Goal: Task Accomplishment & Management: Complete application form

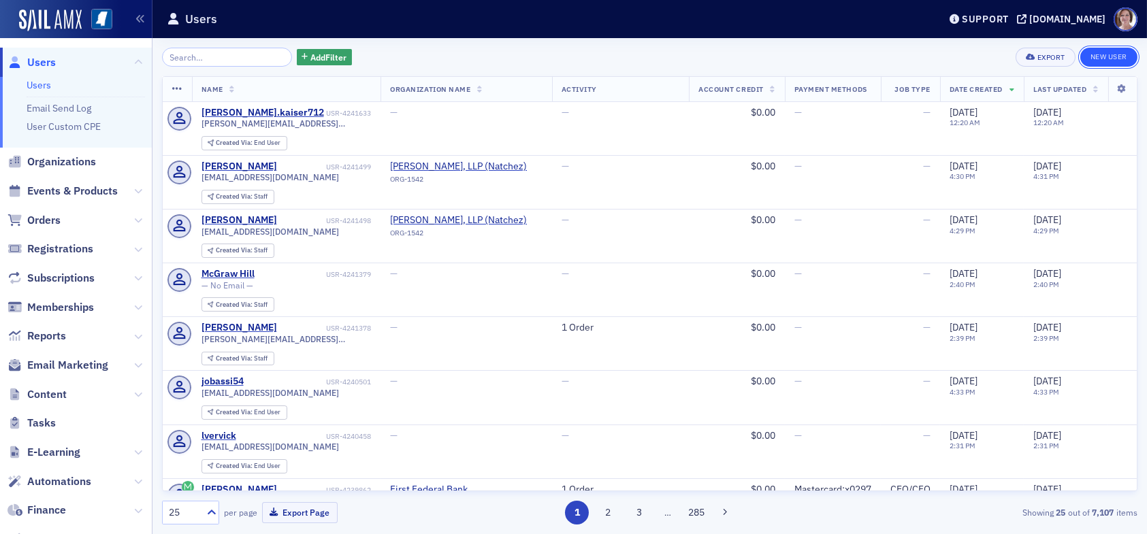
click at [1116, 58] on link "New User" at bounding box center [1108, 57] width 57 height 19
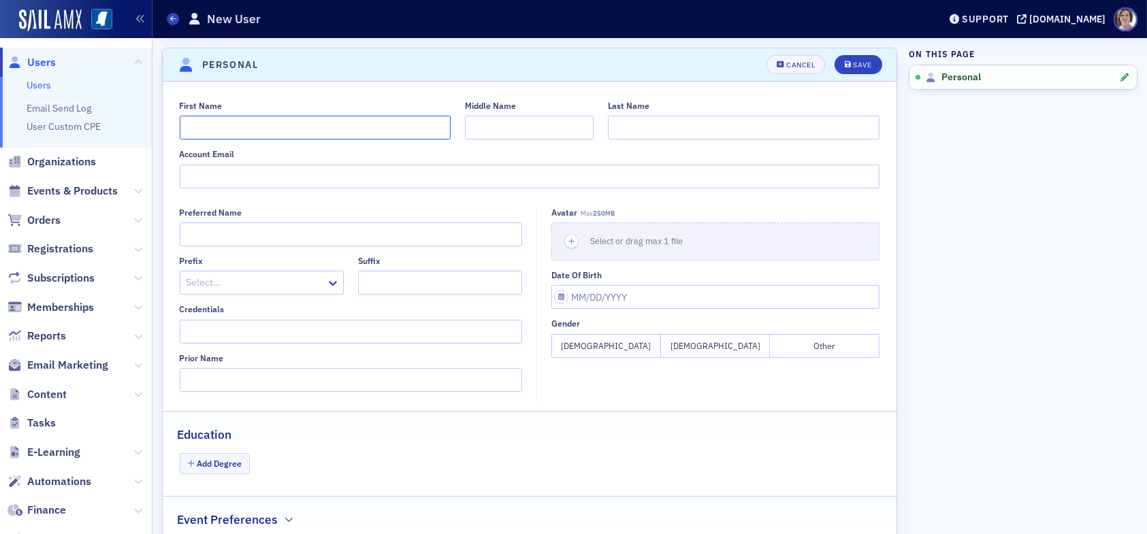
click at [386, 131] on input "First Name" at bounding box center [316, 128] width 272 height 24
type input "Jordan"
type input "John"
click at [790, 61] on div "Cancel" at bounding box center [800, 64] width 29 height 7
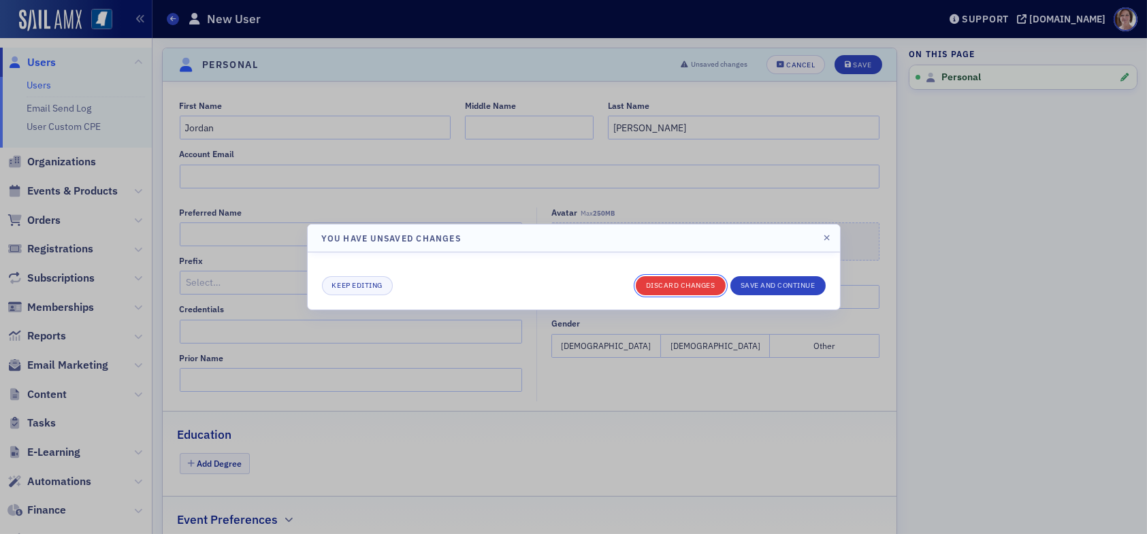
click at [683, 283] on button "Discard changes" at bounding box center [681, 285] width 90 height 19
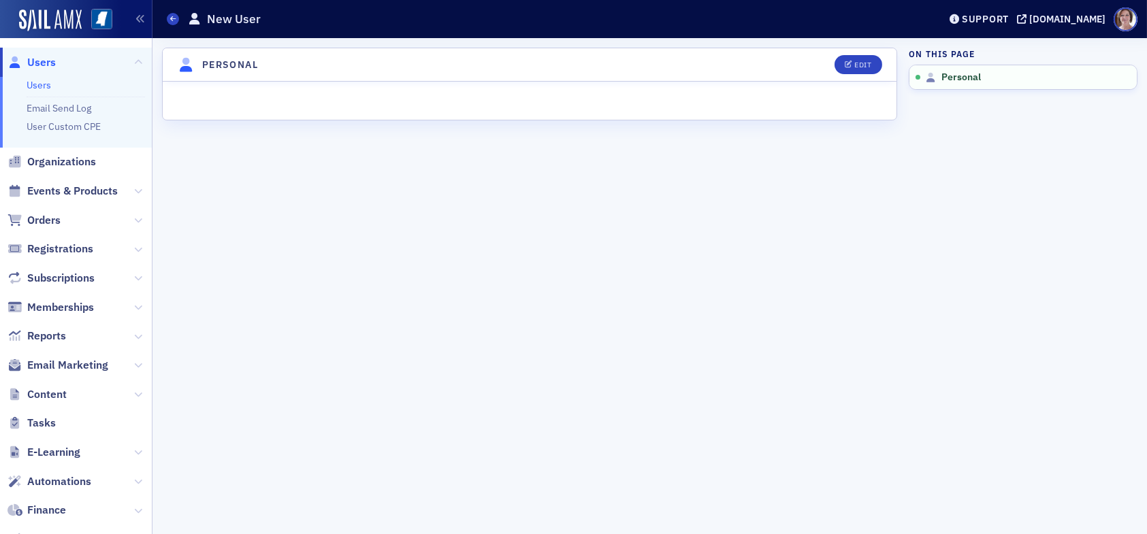
click at [39, 82] on link "Users" at bounding box center [39, 85] width 25 height 12
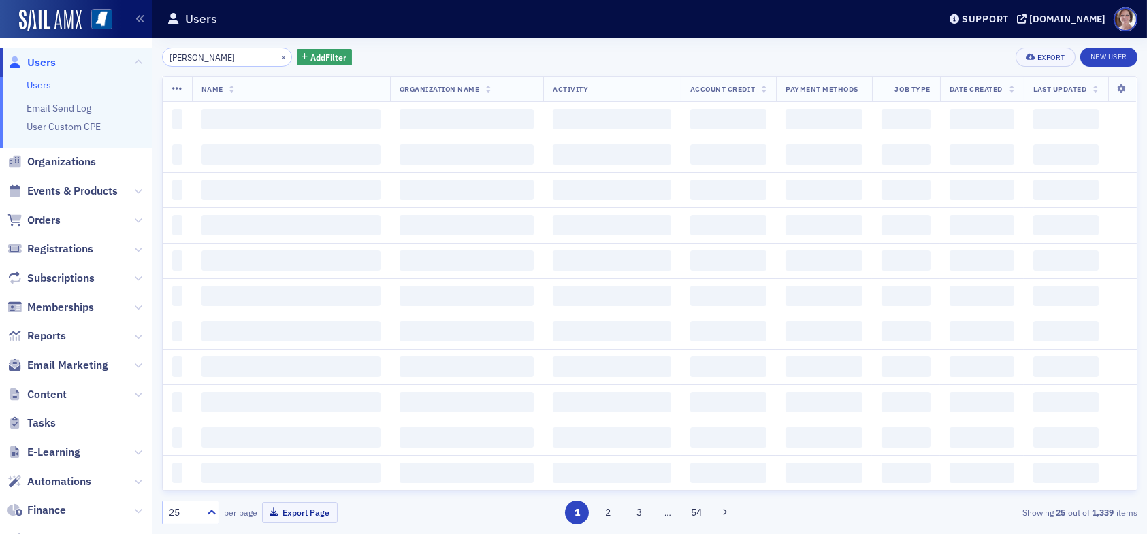
type input "jordan johnson"
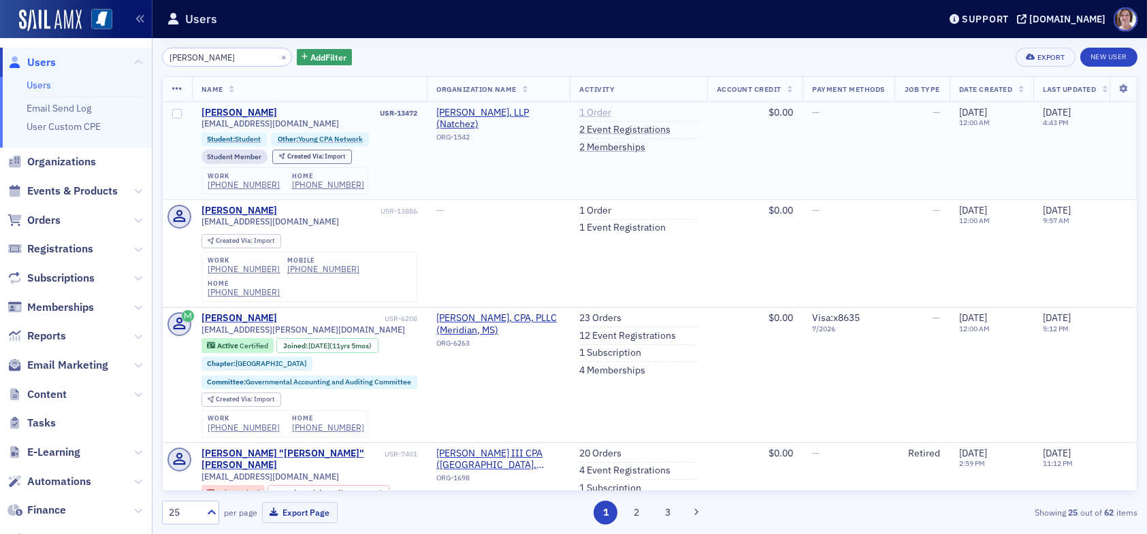
click at [594, 111] on link "1 Order" at bounding box center [595, 113] width 32 height 12
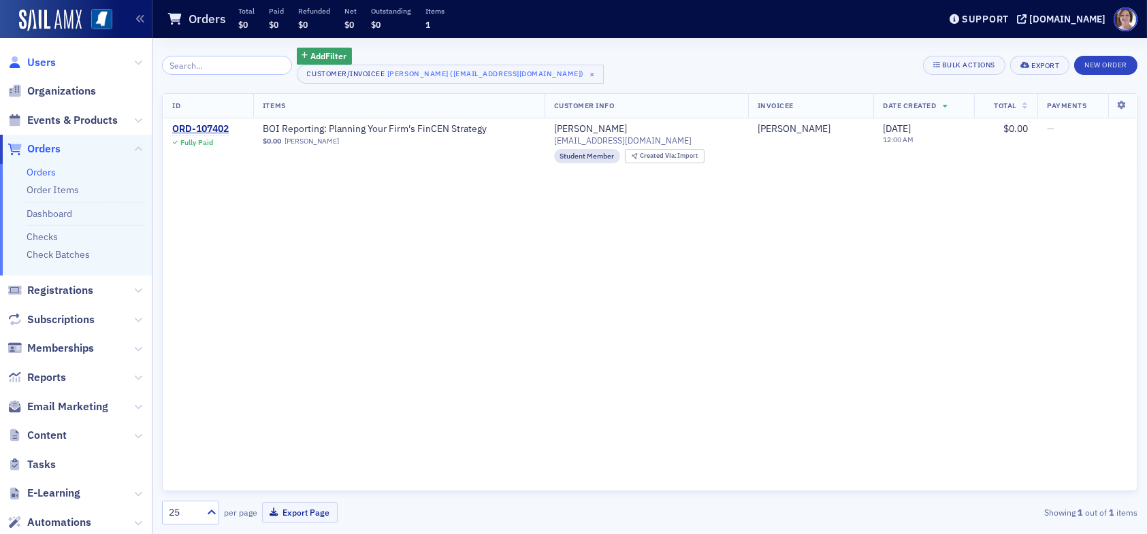
click at [39, 61] on span "Users" at bounding box center [41, 62] width 29 height 15
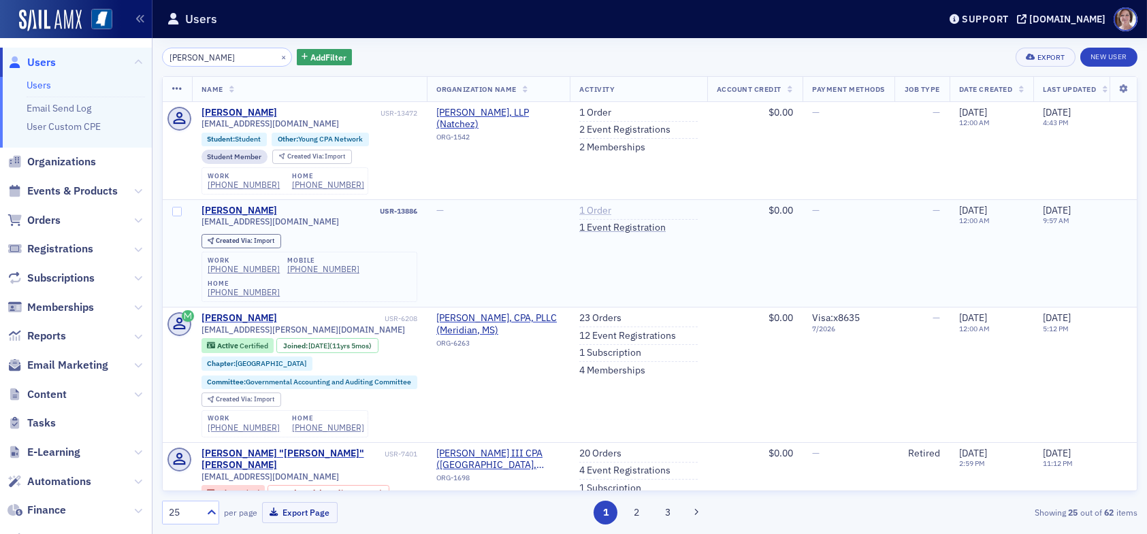
click at [600, 213] on link "1 Order" at bounding box center [595, 211] width 32 height 12
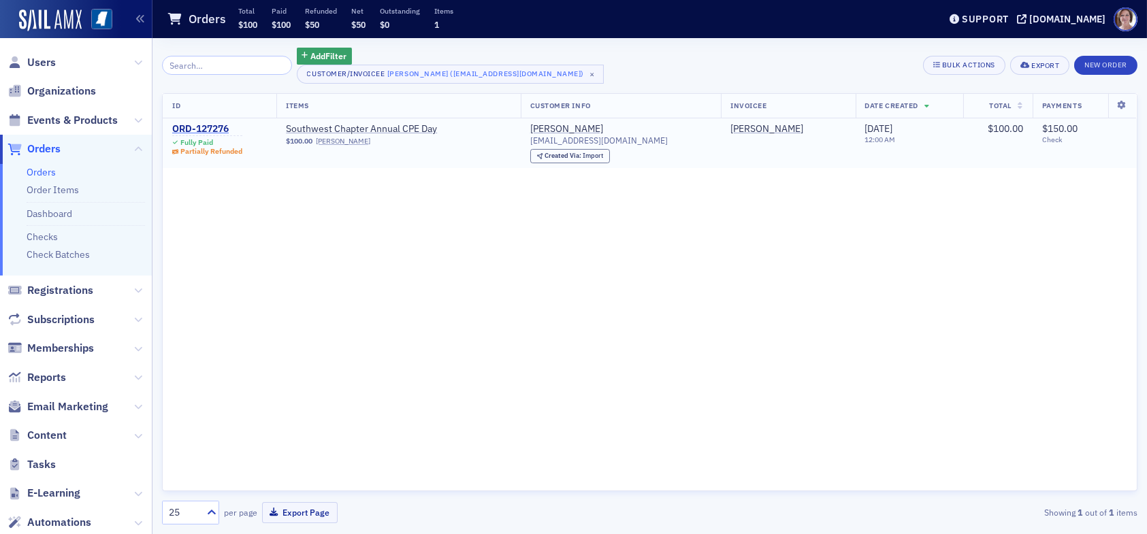
click at [209, 128] on div "ORD-127276" at bounding box center [207, 129] width 70 height 12
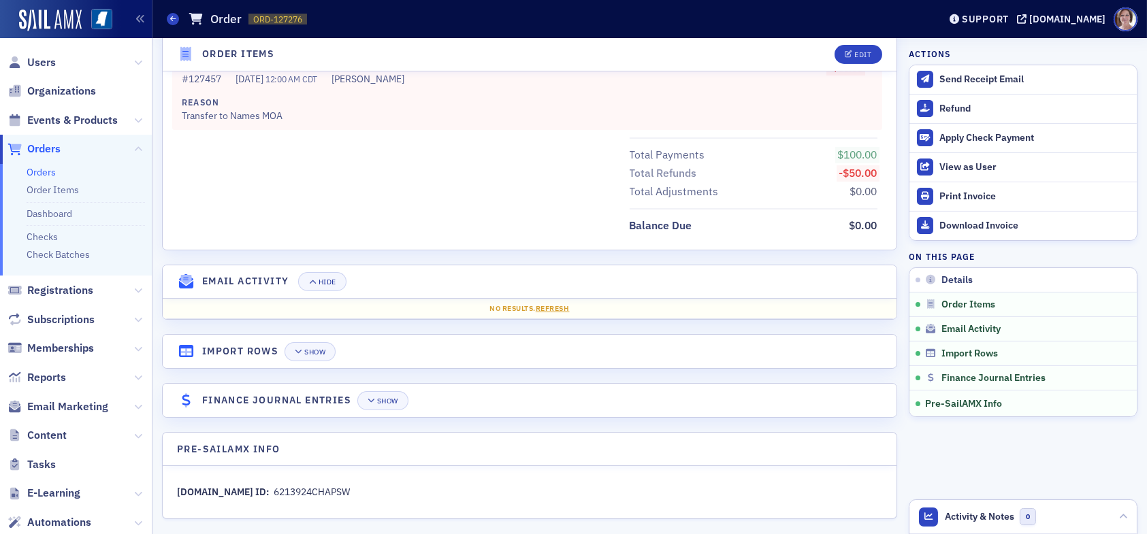
scroll to position [773, 0]
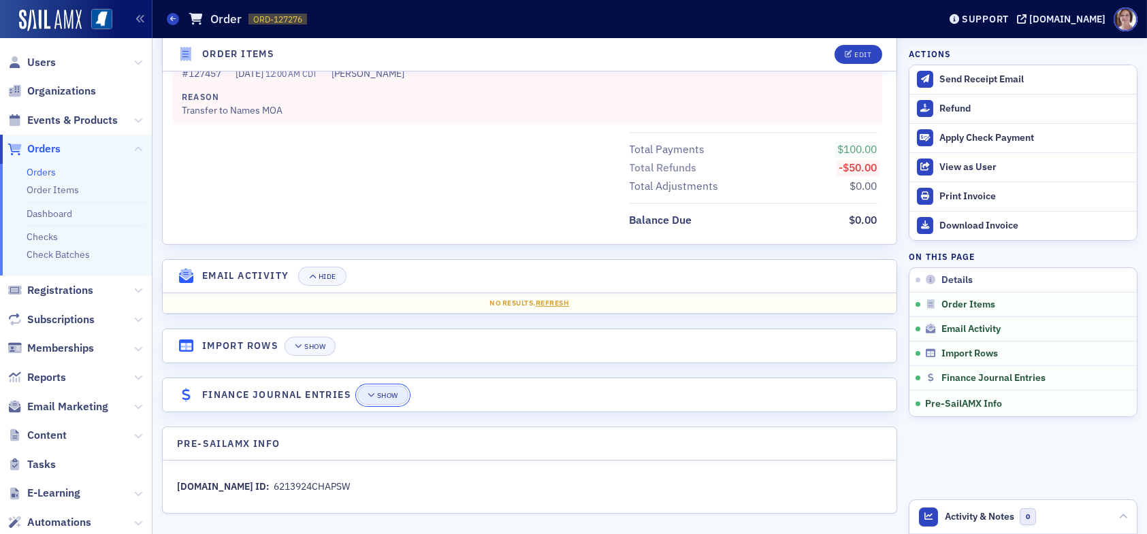
click at [383, 394] on div "Show" at bounding box center [387, 395] width 21 height 7
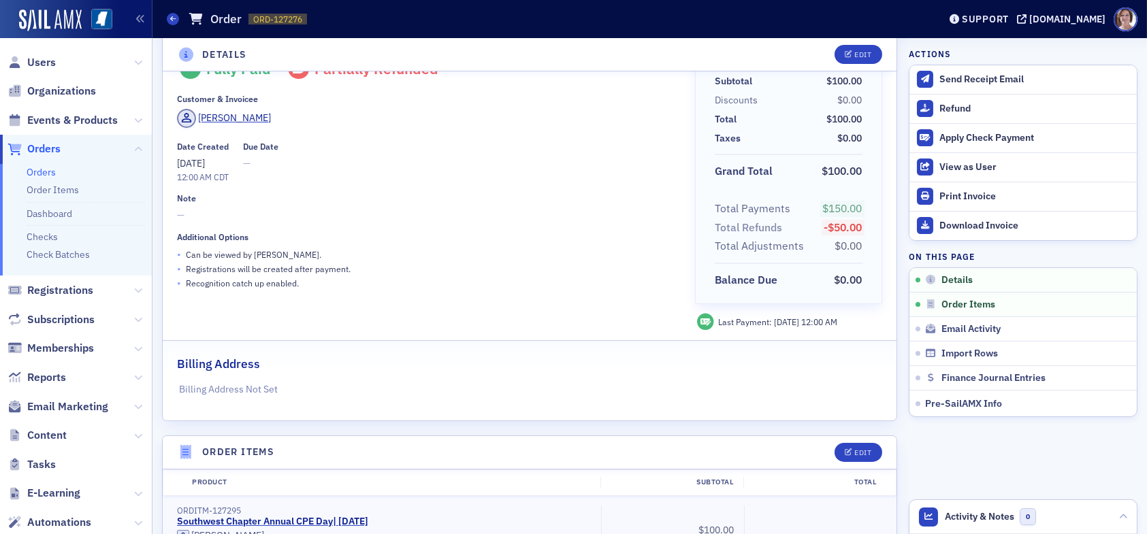
scroll to position [0, 0]
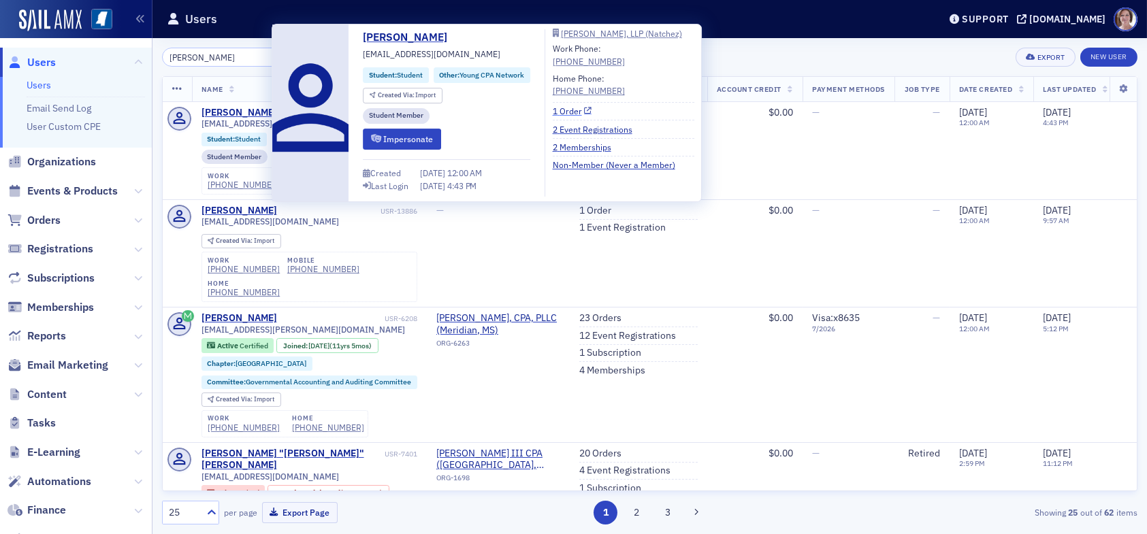
click at [572, 111] on link "1 Order" at bounding box center [572, 111] width 39 height 12
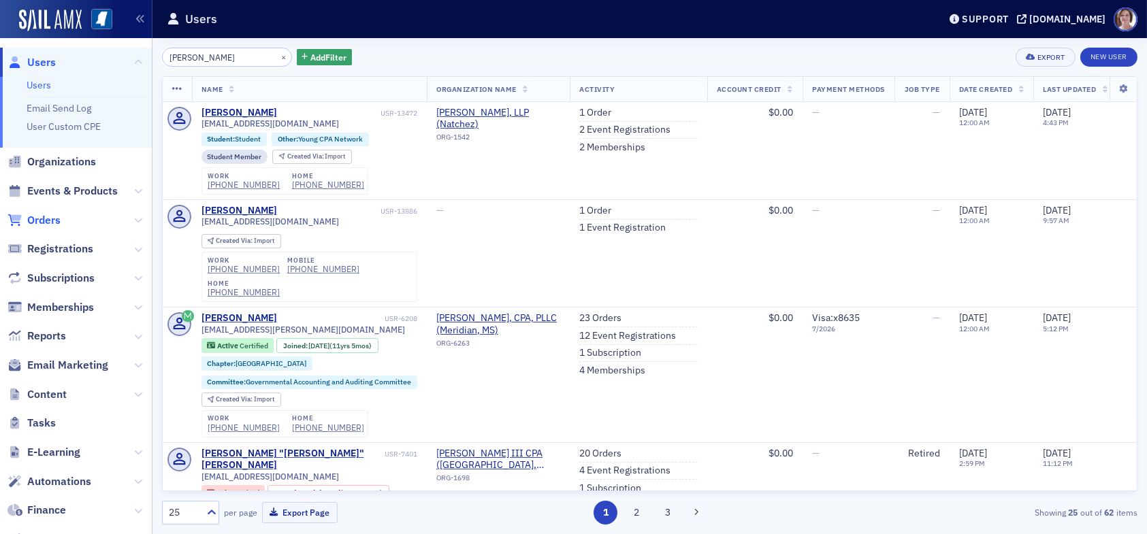
click at [40, 216] on span "Orders" at bounding box center [43, 220] width 33 height 15
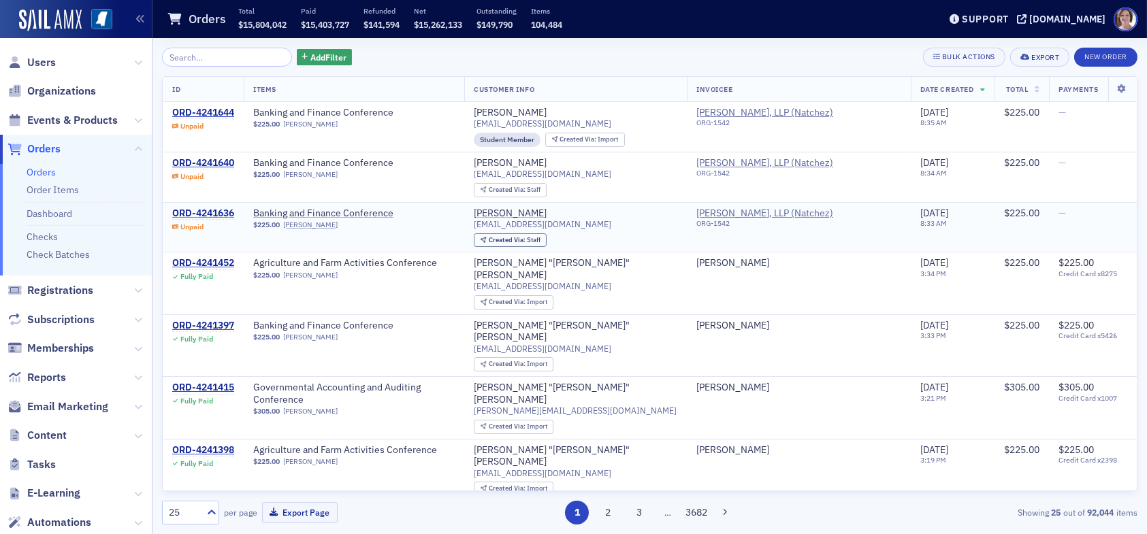
click at [223, 212] on div "ORD-4241636" at bounding box center [203, 214] width 62 height 12
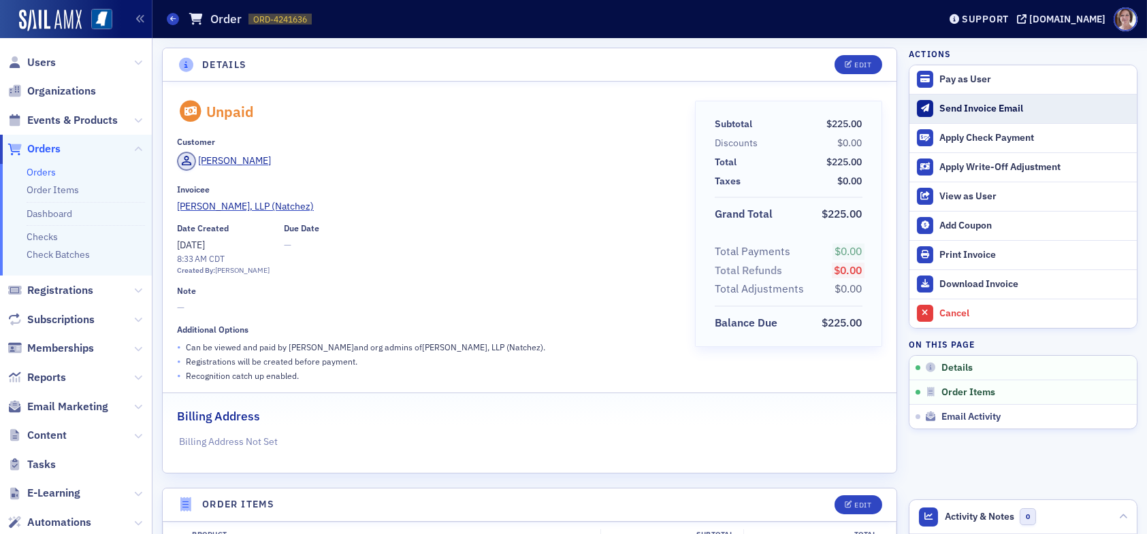
click at [981, 107] on div "Send Invoice Email" at bounding box center [1034, 109] width 191 height 12
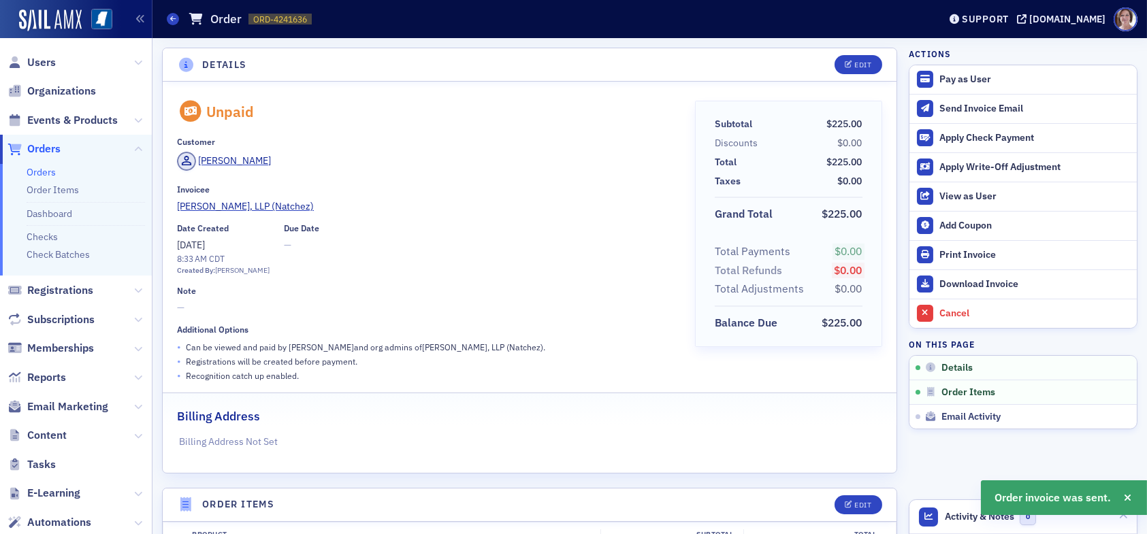
click at [50, 150] on span "Orders" at bounding box center [43, 149] width 33 height 15
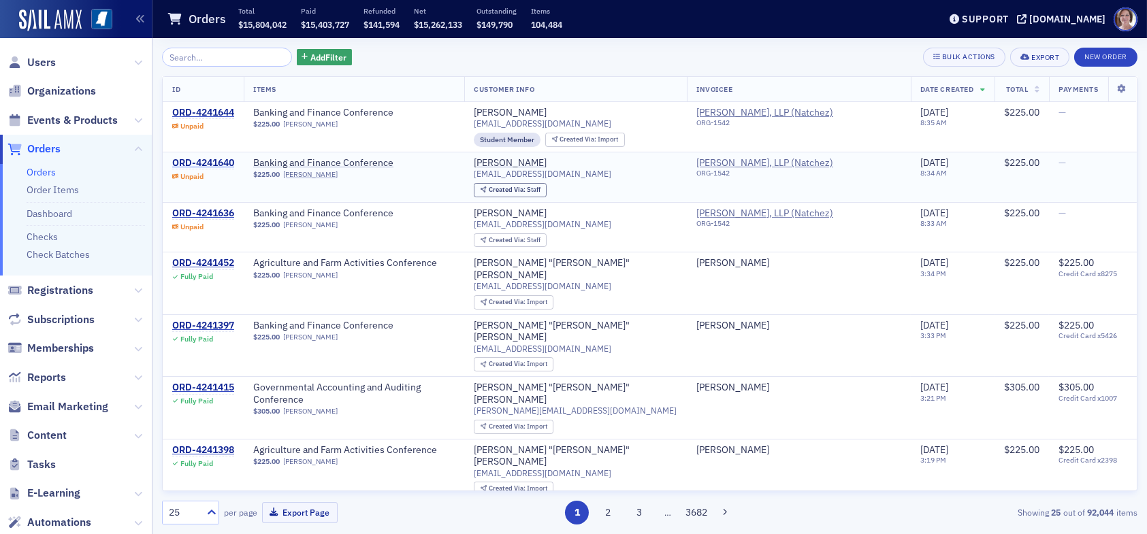
click at [214, 159] on div "ORD-4241640" at bounding box center [203, 163] width 62 height 12
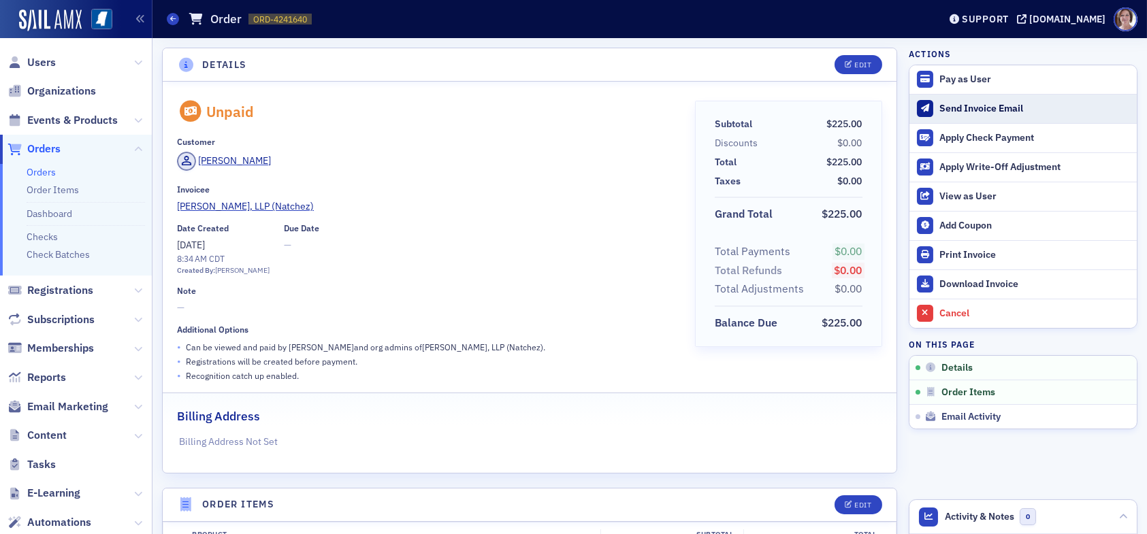
click at [983, 108] on div "Send Invoice Email" at bounding box center [1034, 109] width 191 height 12
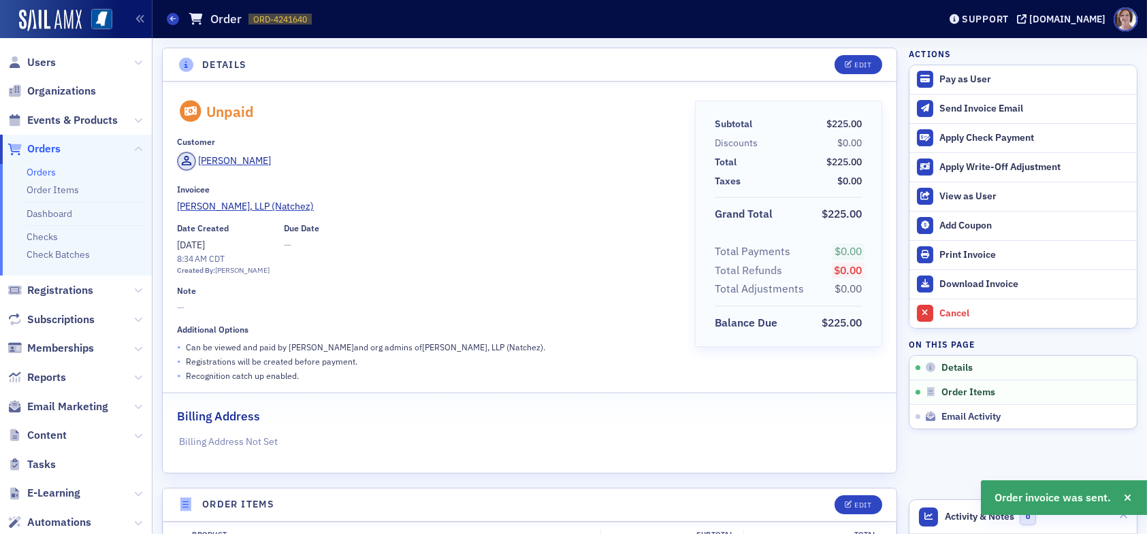
click at [47, 150] on span "Orders" at bounding box center [43, 149] width 33 height 15
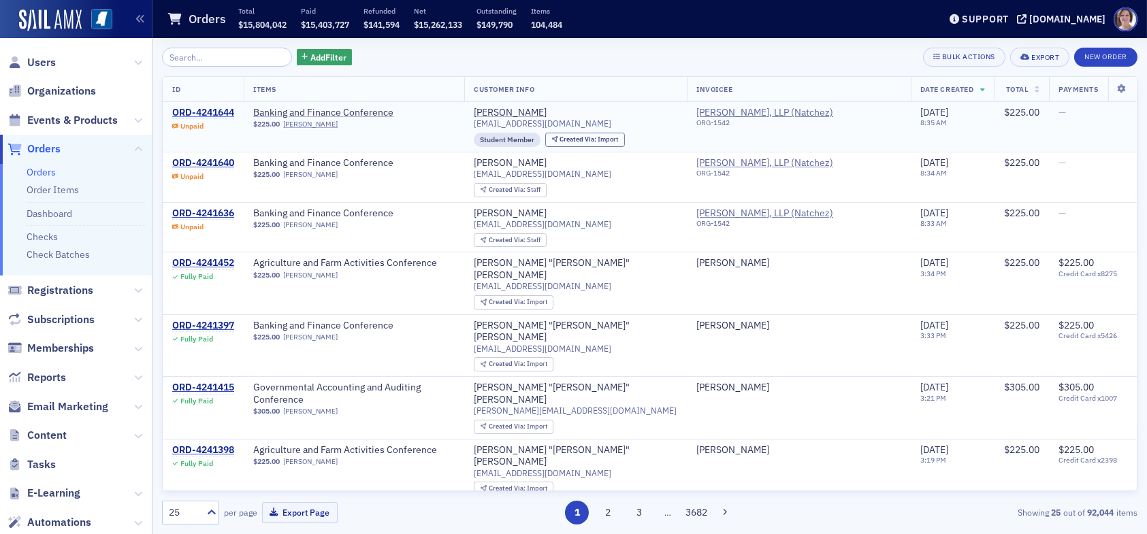
click at [206, 108] on div "ORD-4241644" at bounding box center [203, 113] width 62 height 12
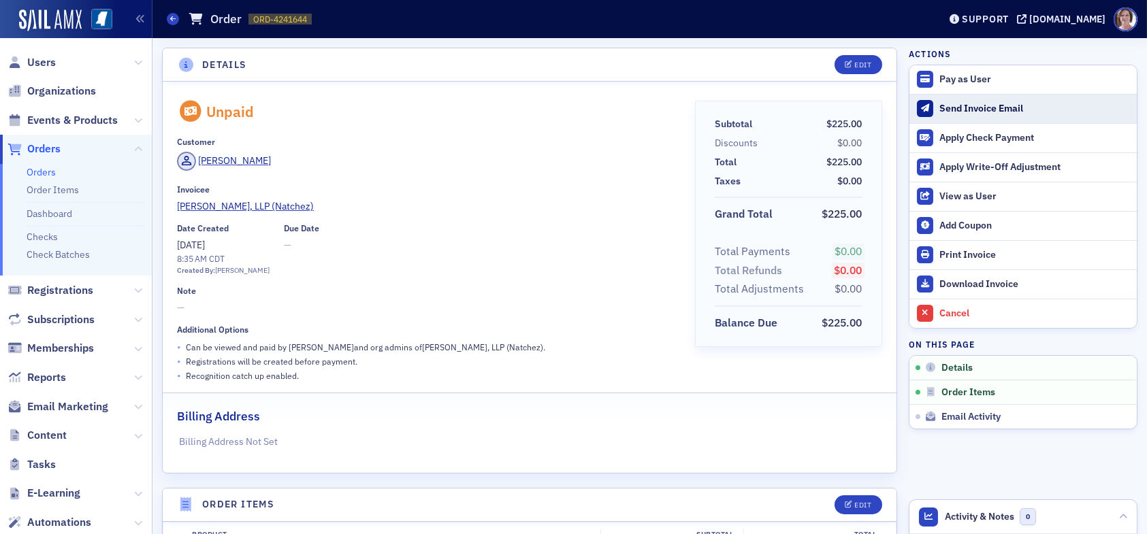
click at [969, 108] on div "Send Invoice Email" at bounding box center [1034, 109] width 191 height 12
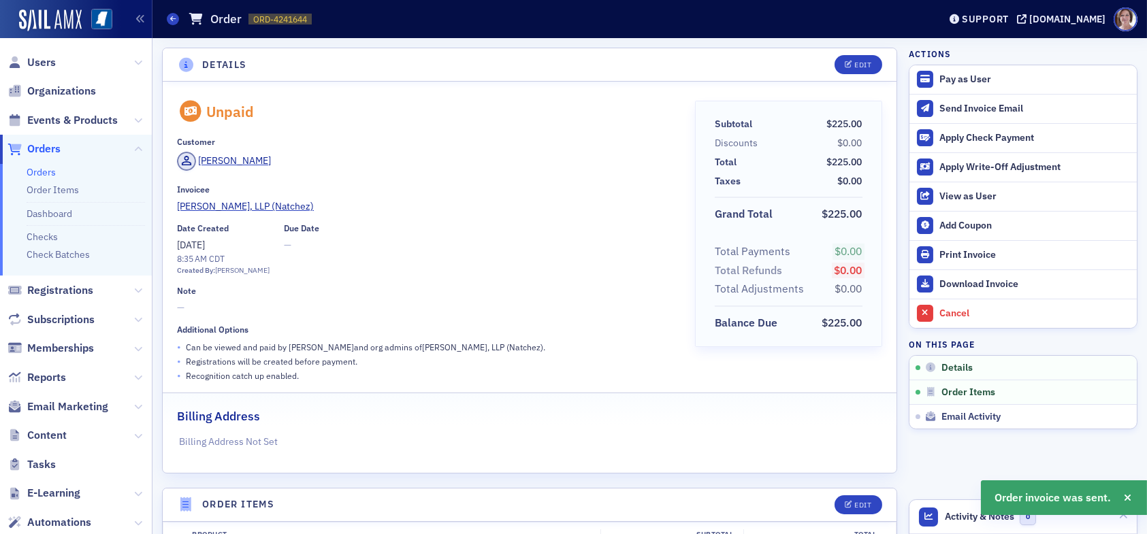
click at [48, 148] on span "Orders" at bounding box center [43, 149] width 33 height 15
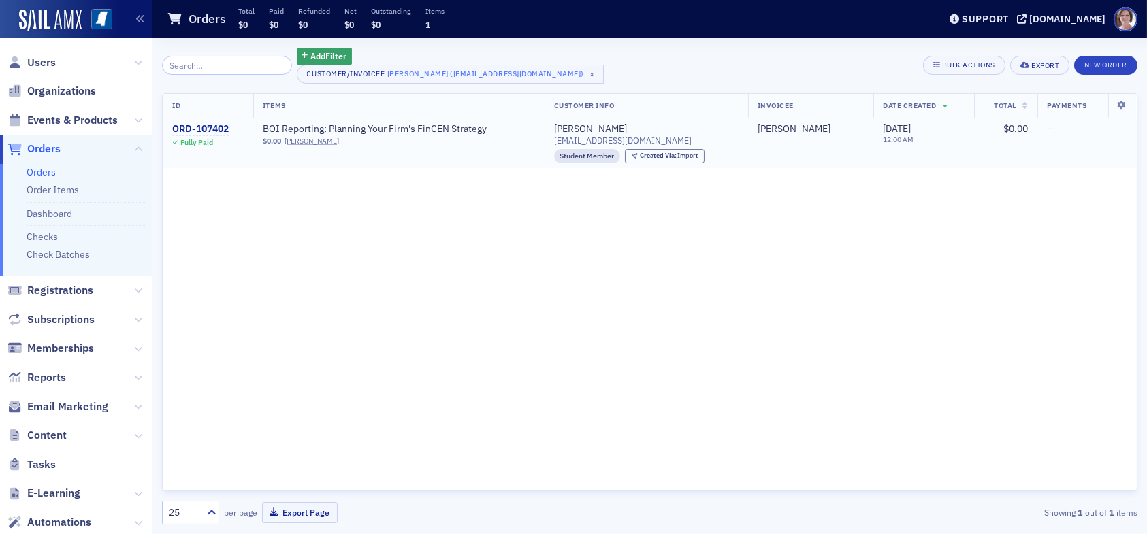
click at [207, 126] on div "ORD-107402" at bounding box center [200, 129] width 57 height 12
click at [42, 63] on span "Users" at bounding box center [41, 62] width 29 height 15
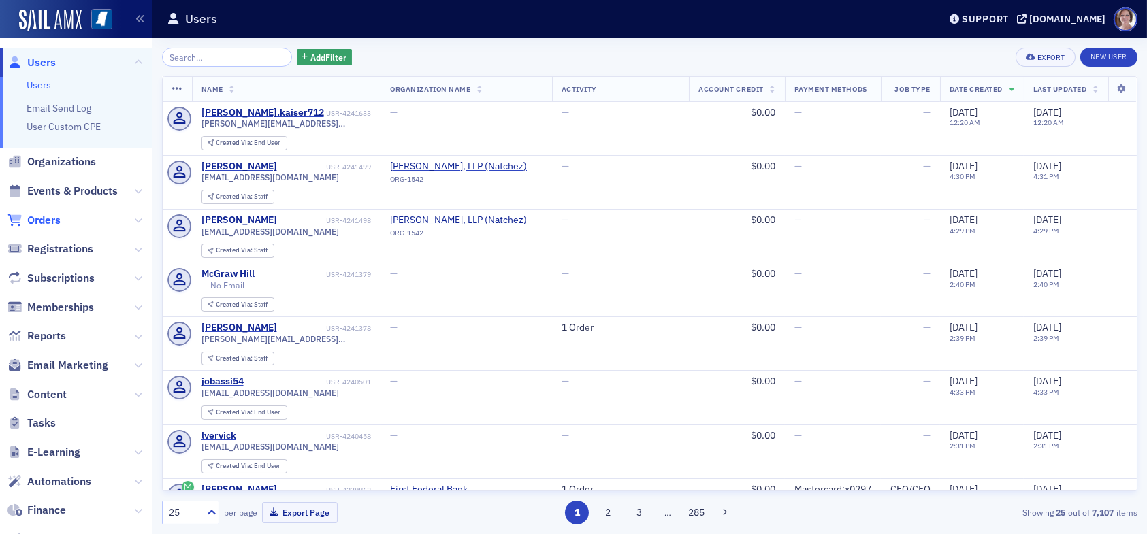
click at [50, 222] on span "Orders" at bounding box center [43, 220] width 33 height 15
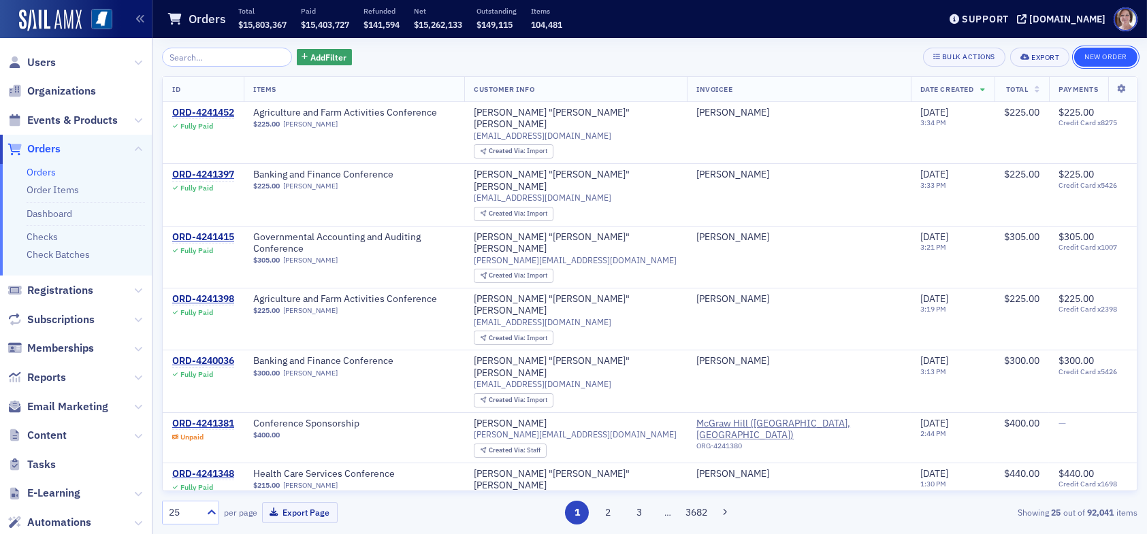
click at [1118, 54] on button "New Order" at bounding box center [1105, 57] width 63 height 19
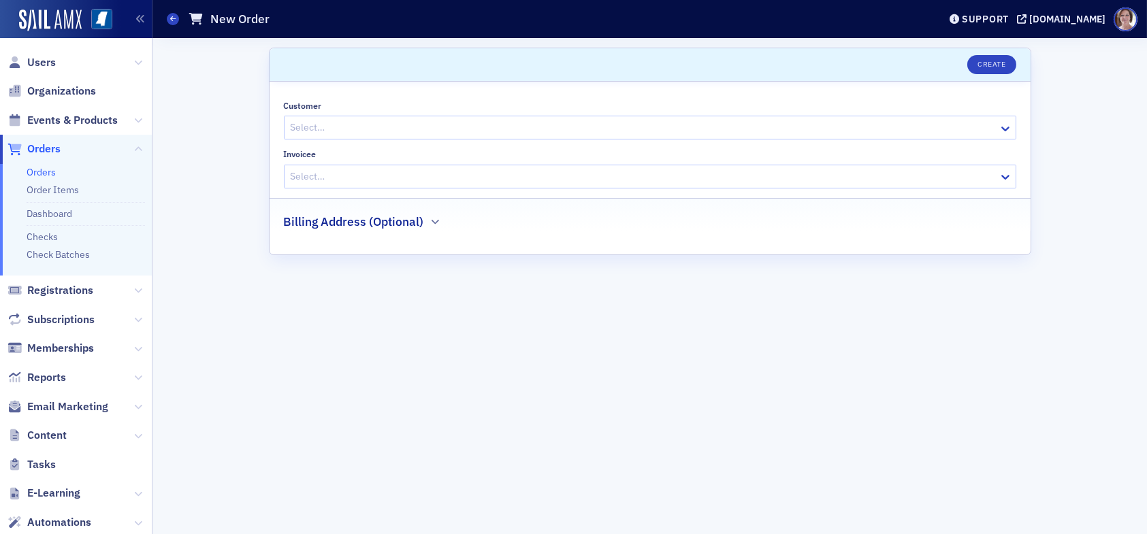
click at [437, 127] on div at bounding box center [643, 127] width 708 height 17
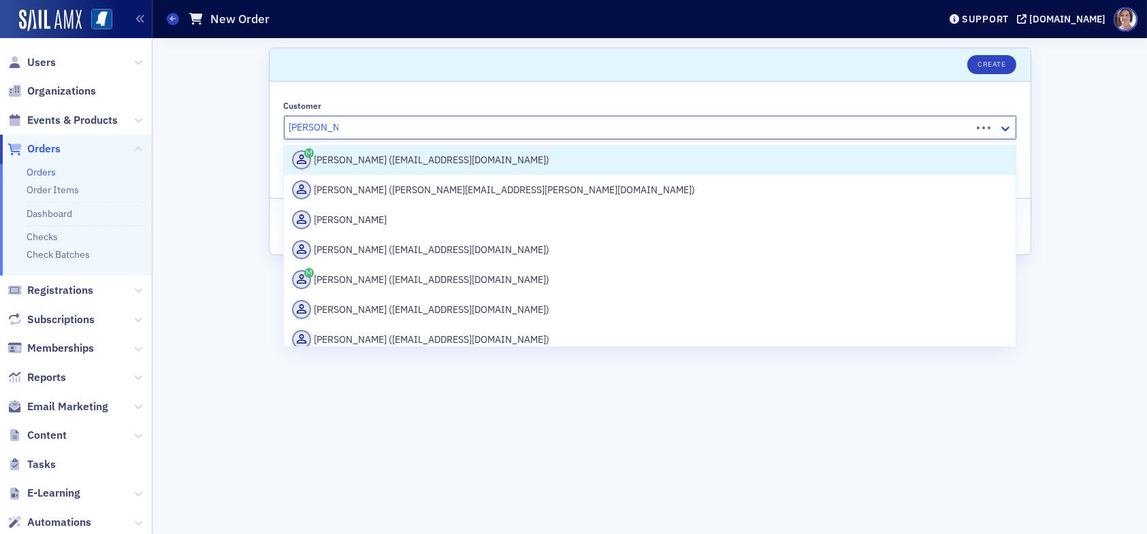
type input "[PERSON_NAME]"
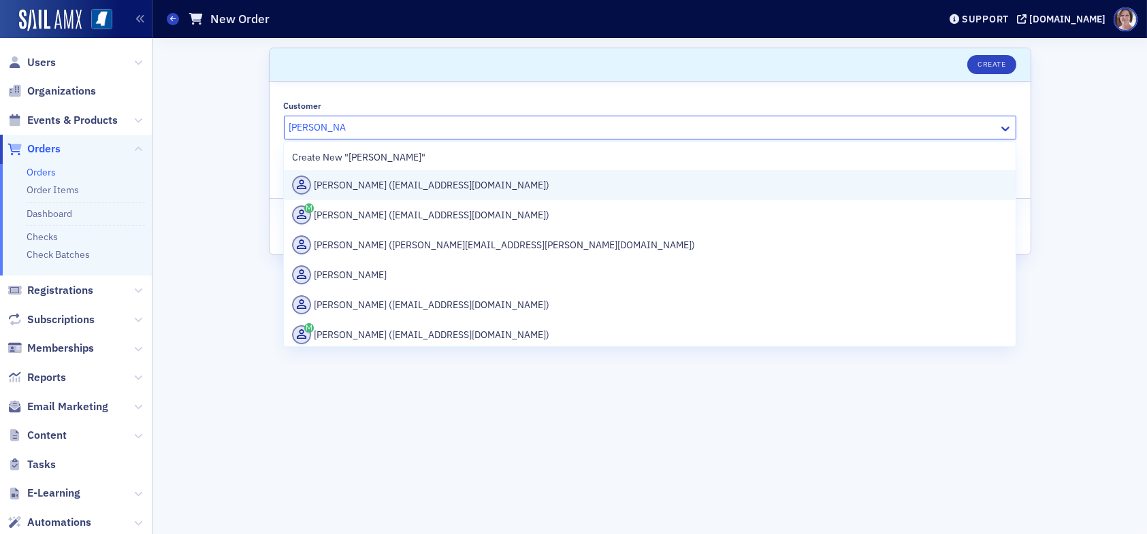
click at [464, 185] on div "[PERSON_NAME] ([EMAIL_ADDRESS][DOMAIN_NAME])" at bounding box center [649, 185] width 715 height 19
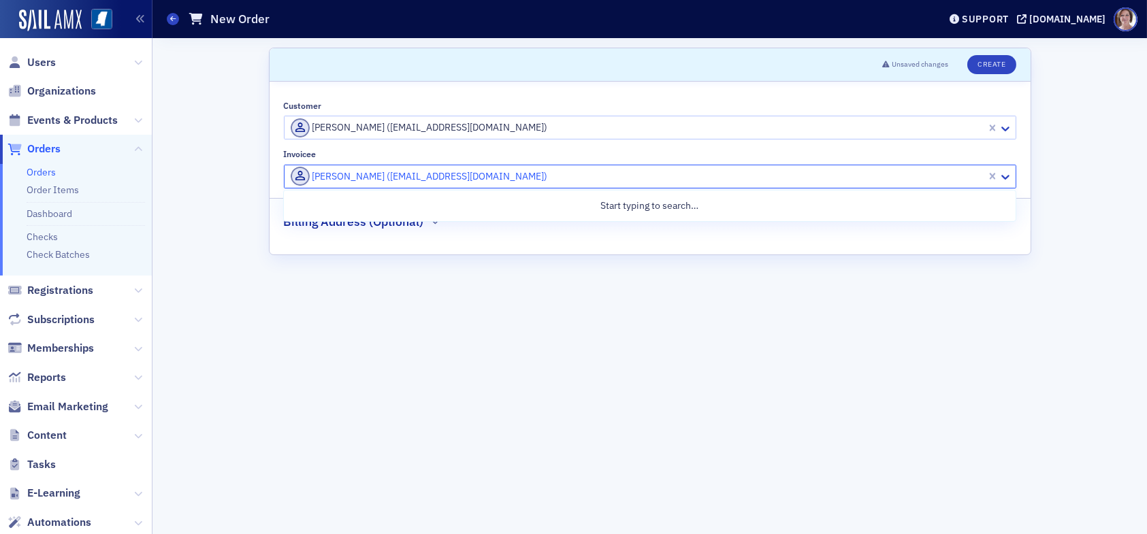
click at [516, 175] on div at bounding box center [637, 176] width 696 height 17
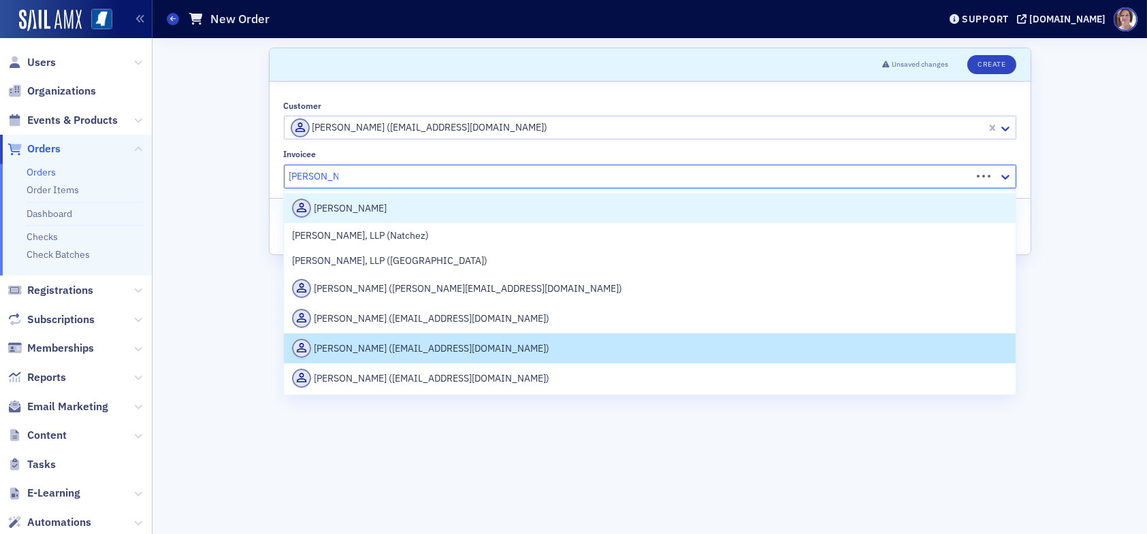
type input "[PERSON_NAME]"
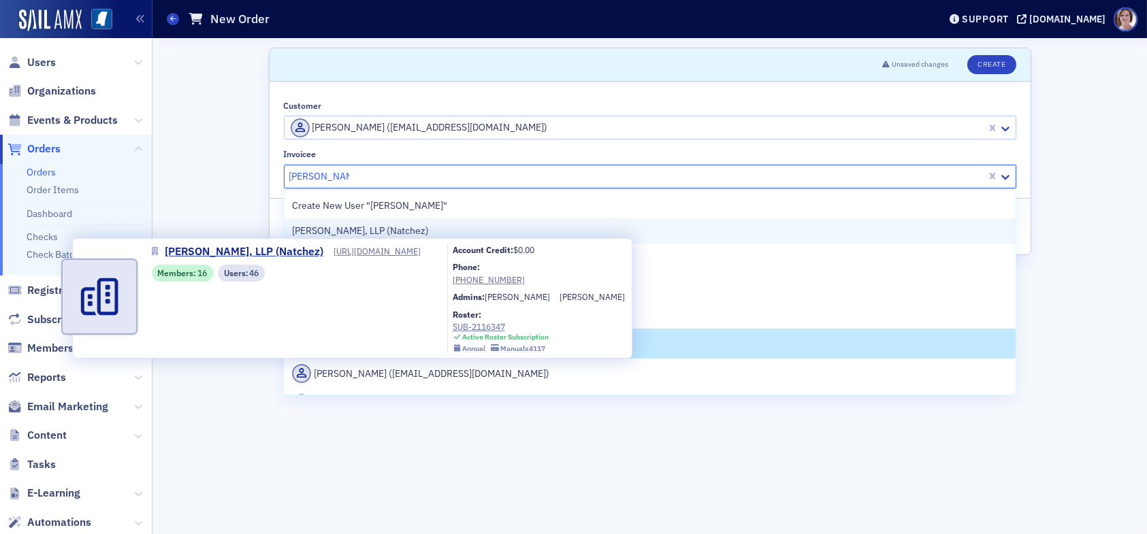
click at [398, 229] on span "[PERSON_NAME], LLP (Natchez)" at bounding box center [360, 231] width 137 height 14
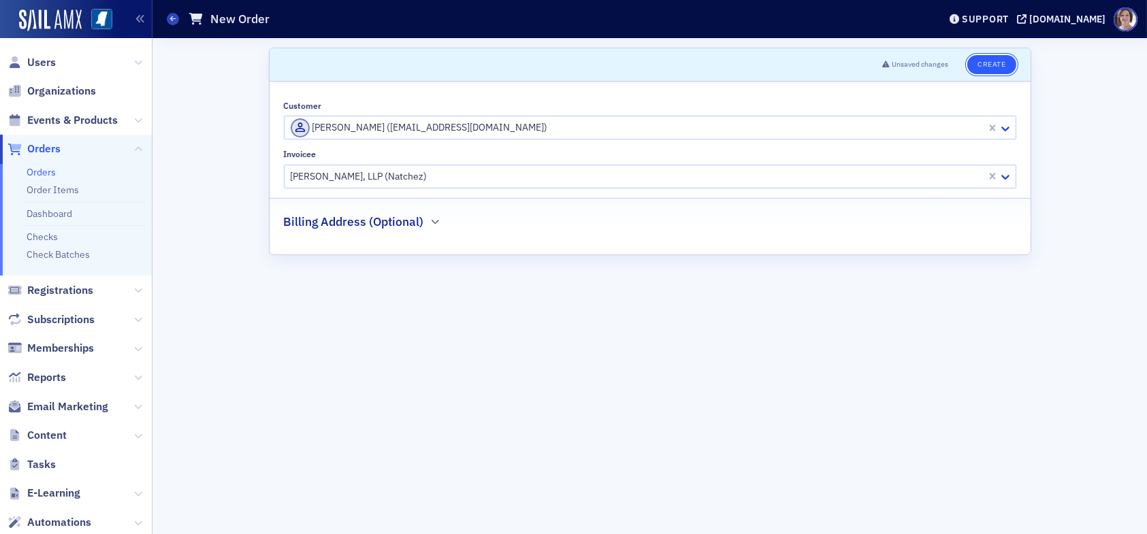
click at [991, 63] on button "Create" at bounding box center [991, 64] width 48 height 19
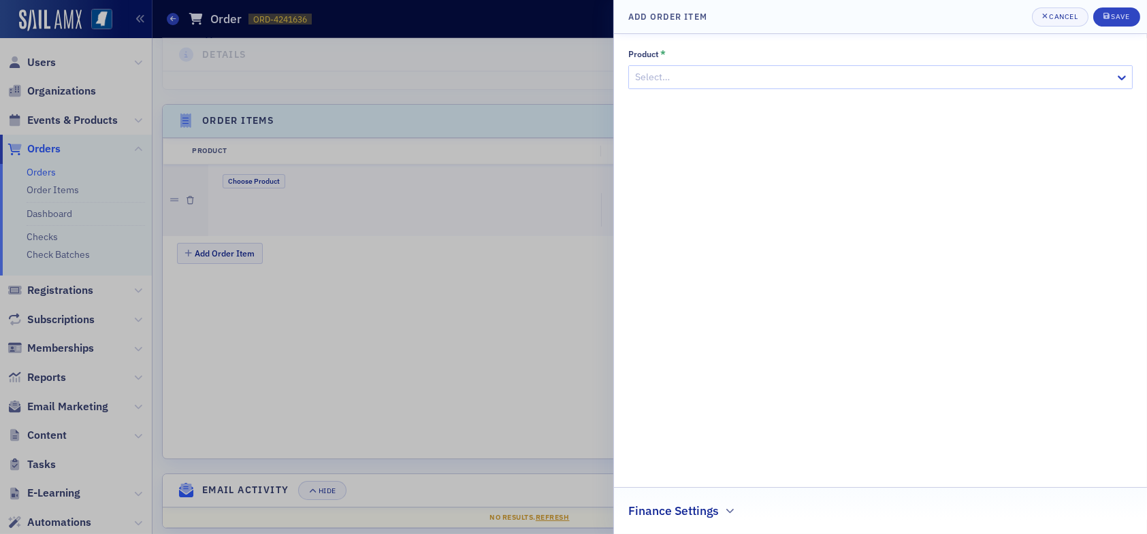
scroll to position [400, 0]
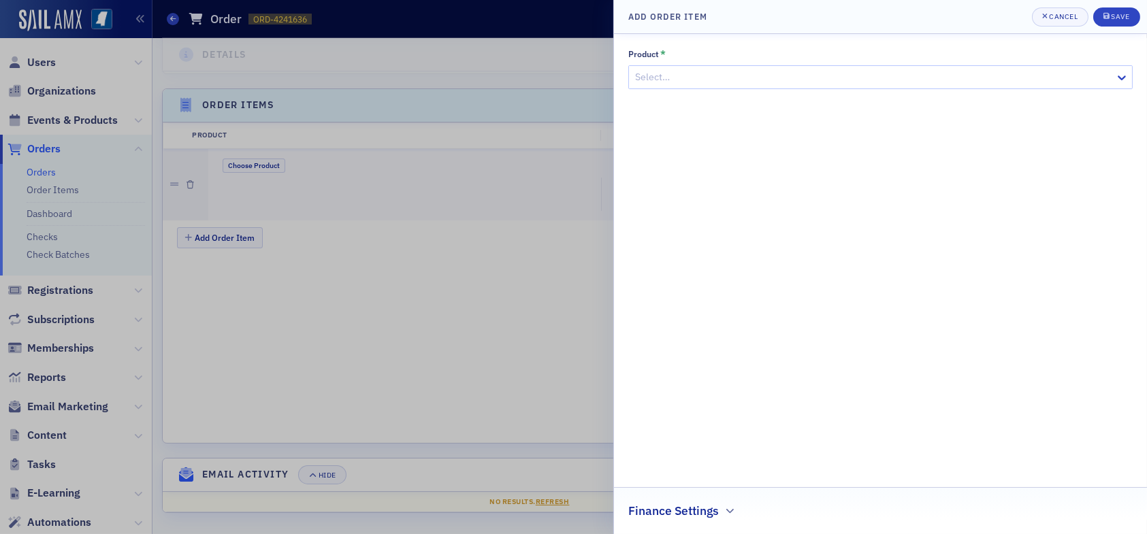
click at [681, 75] on div at bounding box center [874, 77] width 480 height 17
type input "banking"
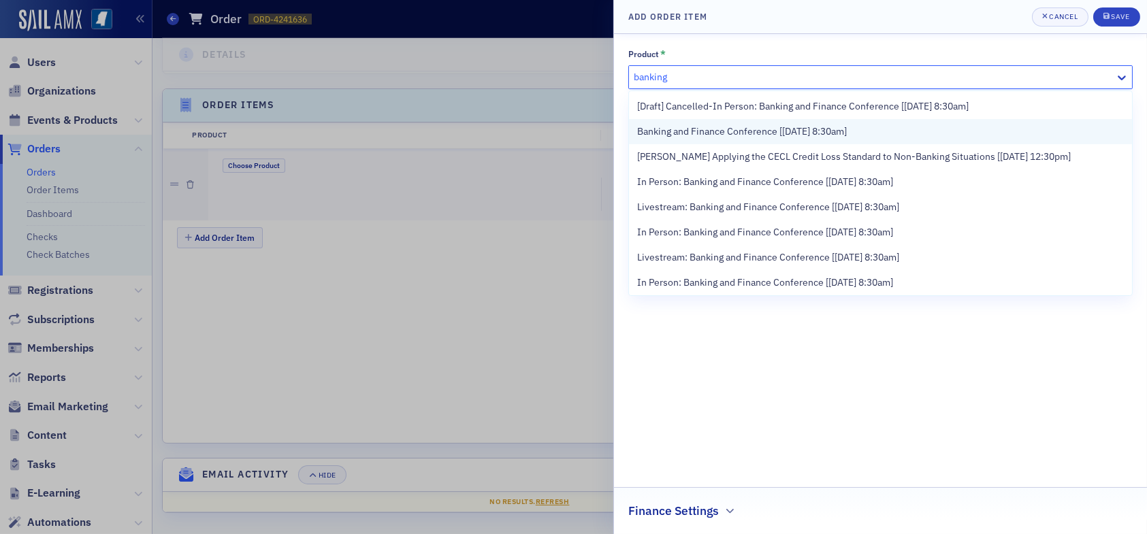
click at [716, 131] on span "Banking and Finance Conference [[DATE] 8:30am]" at bounding box center [742, 132] width 210 height 14
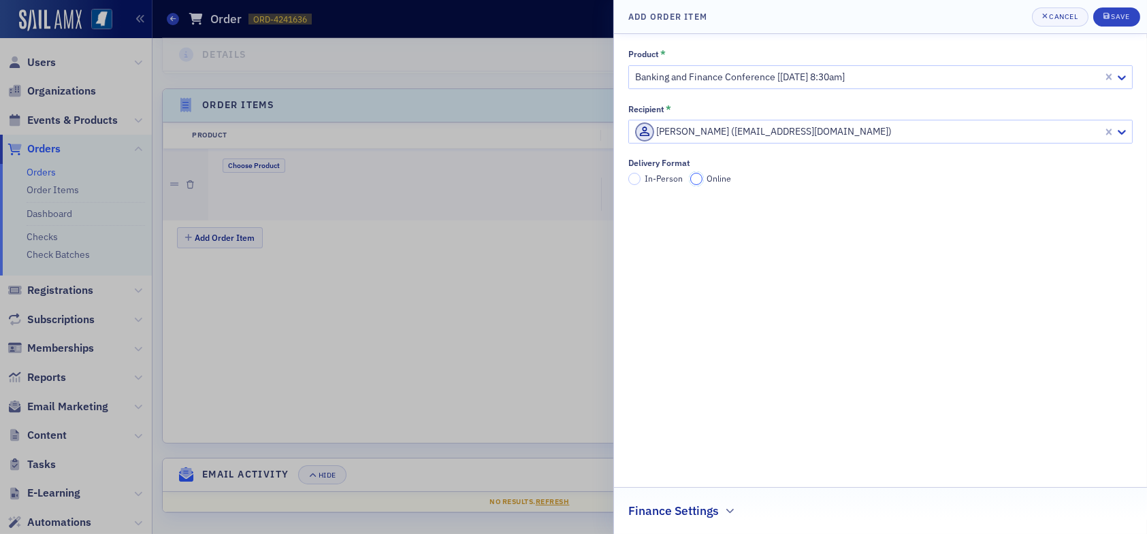
click at [698, 178] on input "Online" at bounding box center [696, 179] width 12 height 12
click at [1123, 15] on div "Save" at bounding box center [1120, 16] width 18 height 7
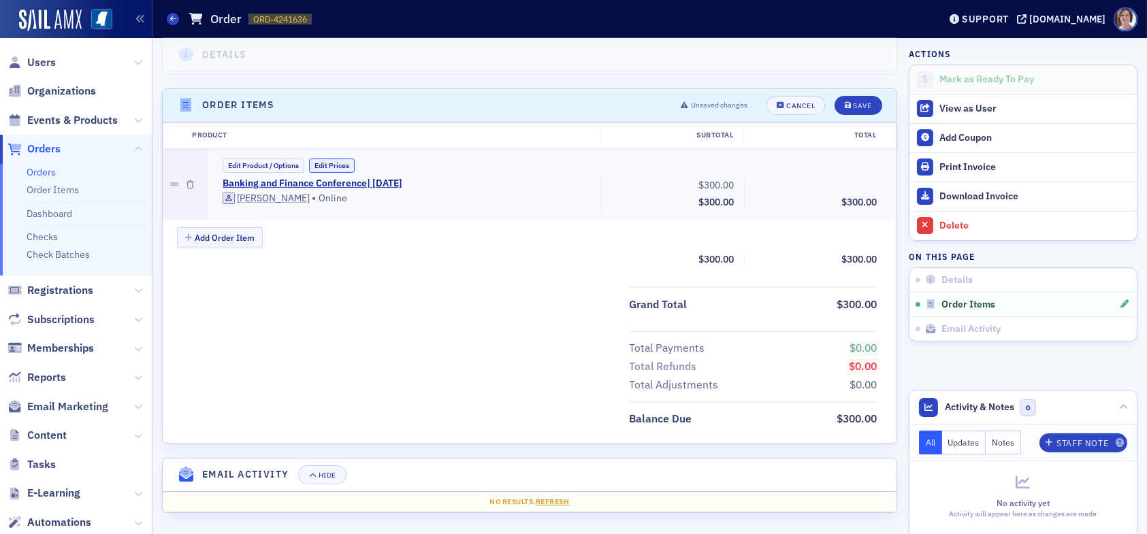
click at [330, 165] on button "Edit Prices" at bounding box center [332, 166] width 46 height 14
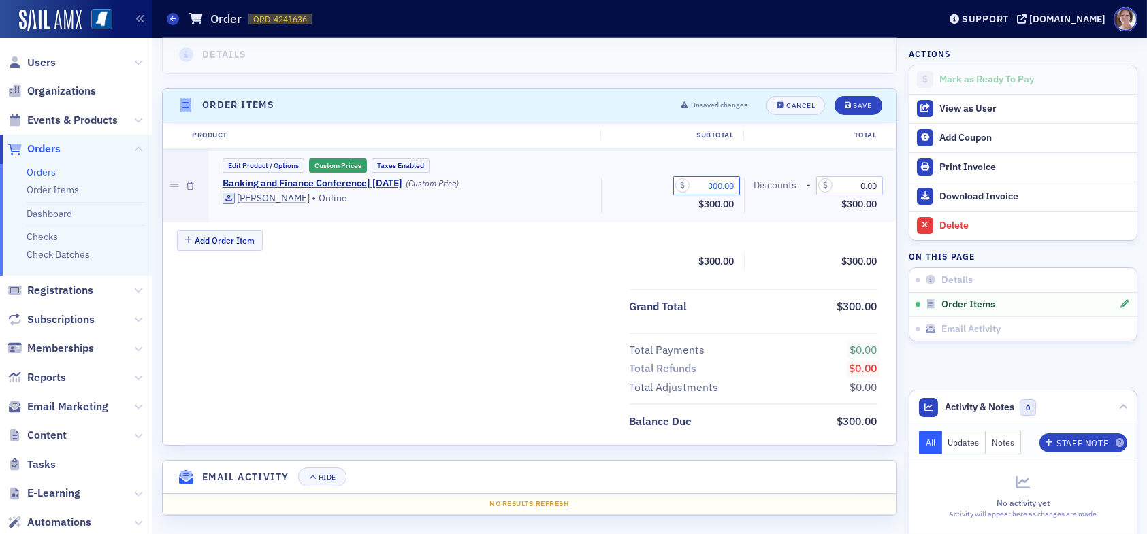
drag, startPoint x: 696, startPoint y: 187, endPoint x: 732, endPoint y: 187, distance: 36.1
click at [732, 187] on div "300.00 Subtotal $300.00" at bounding box center [672, 196] width 143 height 36
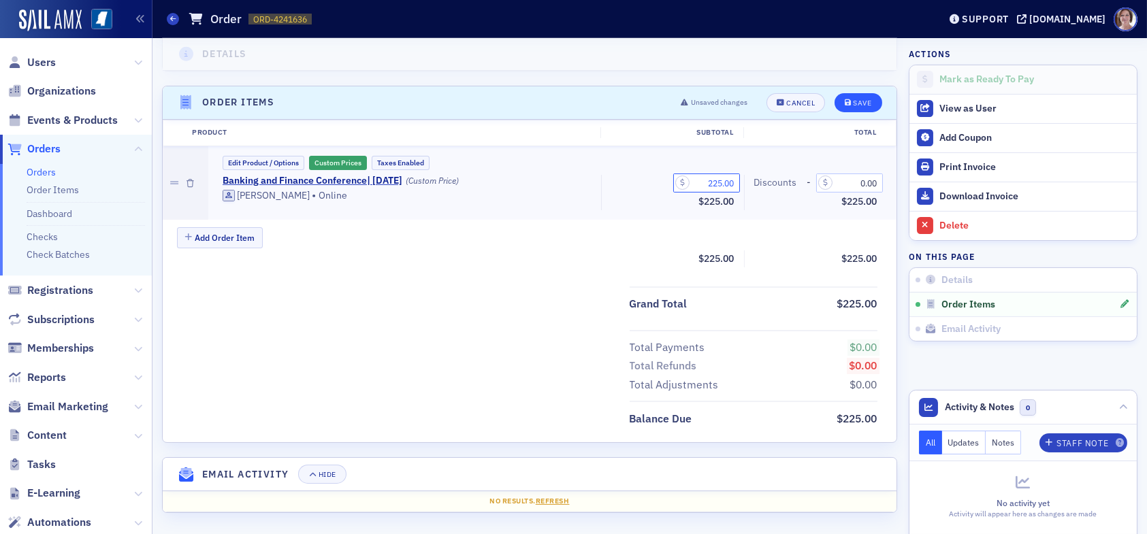
type input "225.00"
click at [853, 101] on div "Save" at bounding box center [862, 102] width 18 height 7
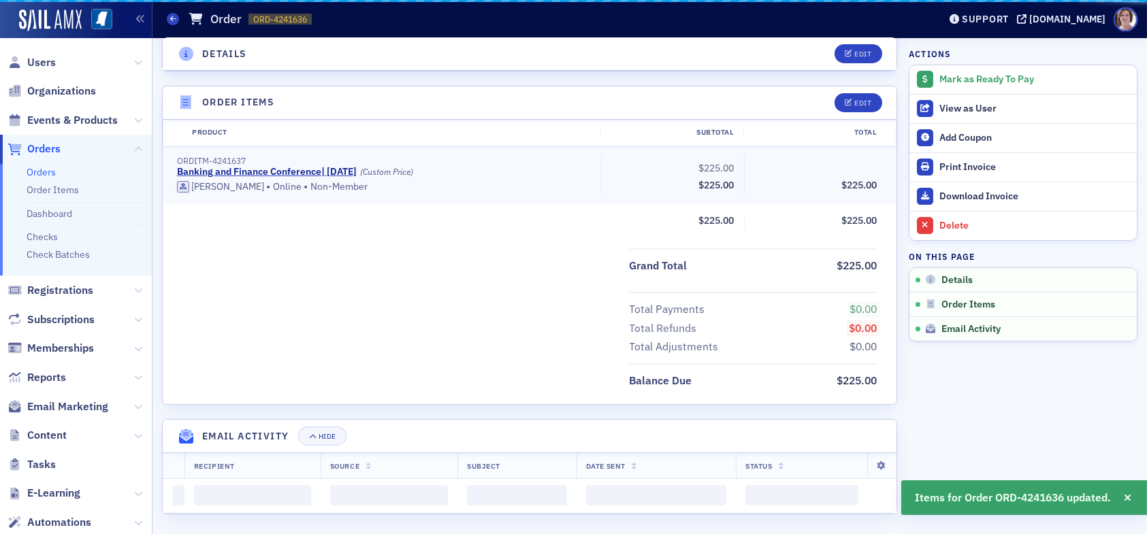
scroll to position [364, 0]
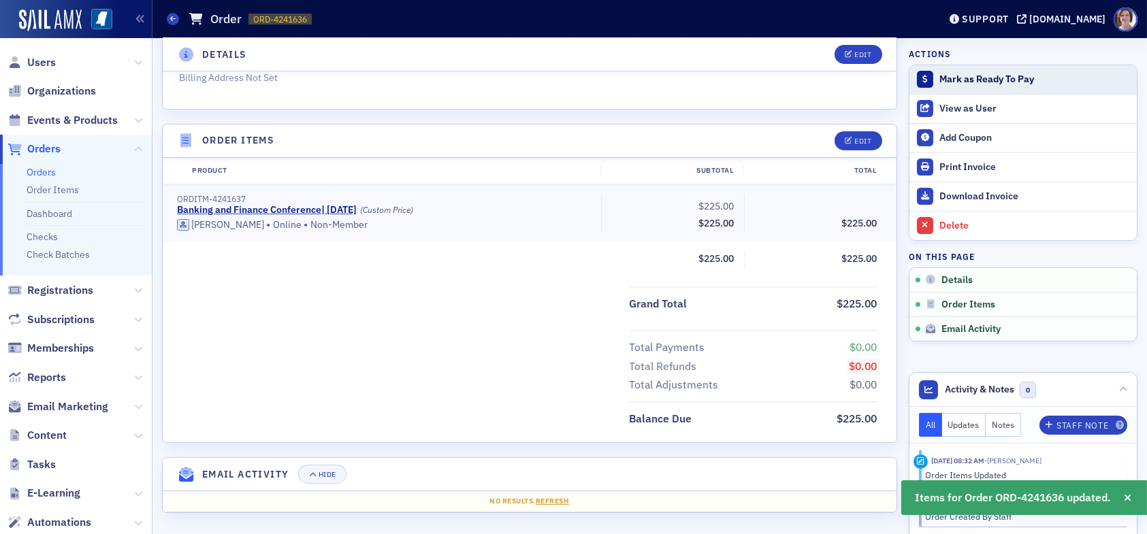
click at [969, 75] on div "Mark as Ready To Pay" at bounding box center [1034, 80] width 191 height 12
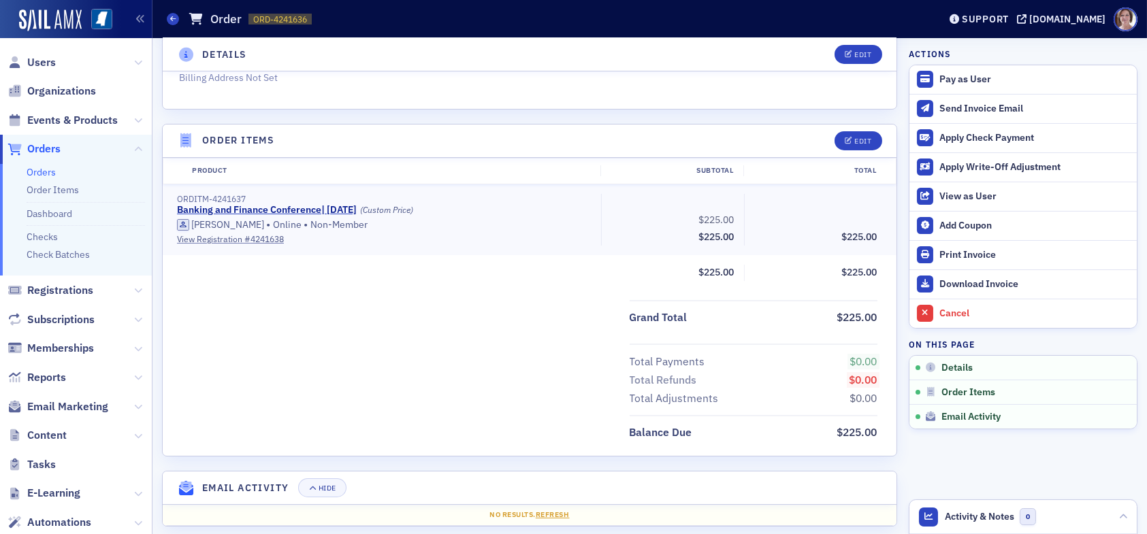
click at [46, 150] on span "Orders" at bounding box center [43, 149] width 33 height 15
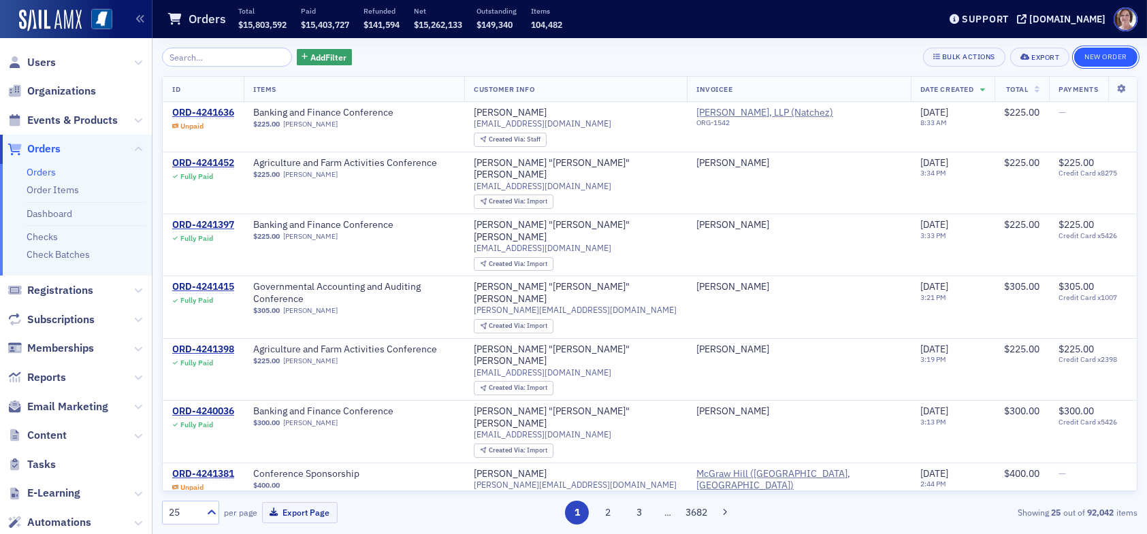
click at [1103, 54] on button "New Order" at bounding box center [1105, 57] width 63 height 19
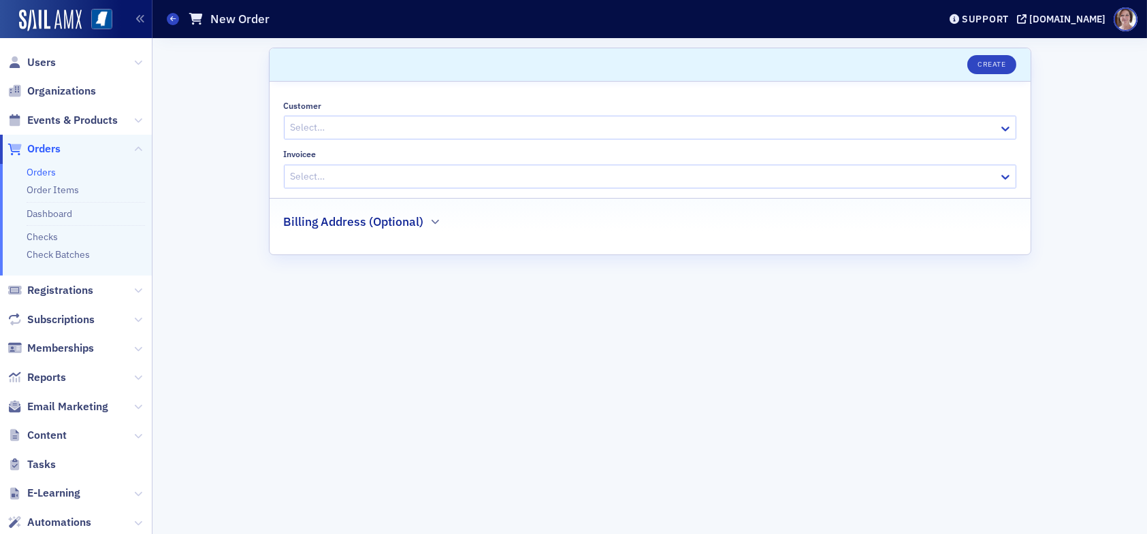
click at [310, 127] on div at bounding box center [643, 127] width 708 height 17
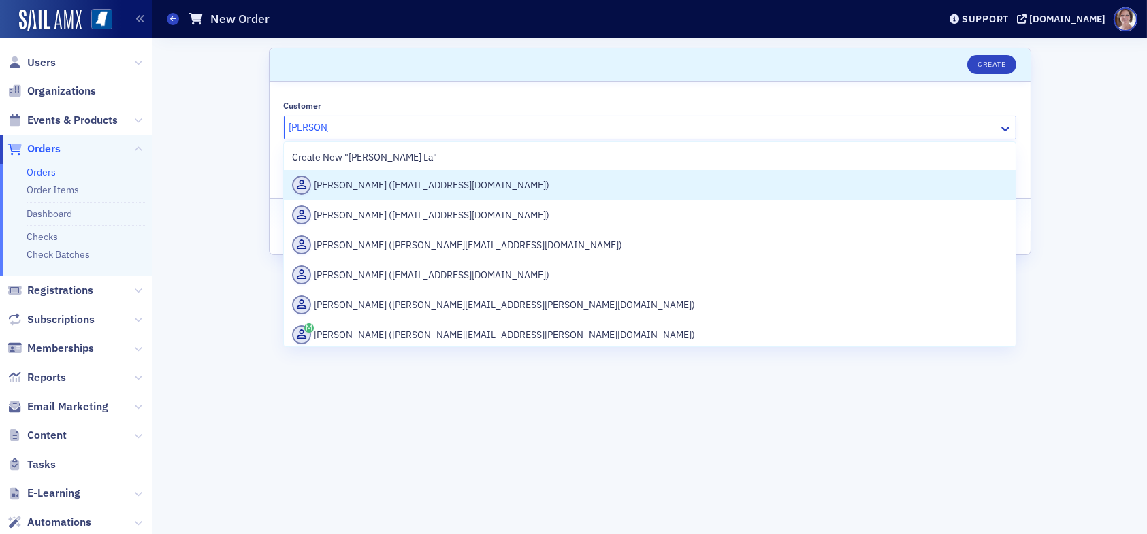
type input "[PERSON_NAME]"
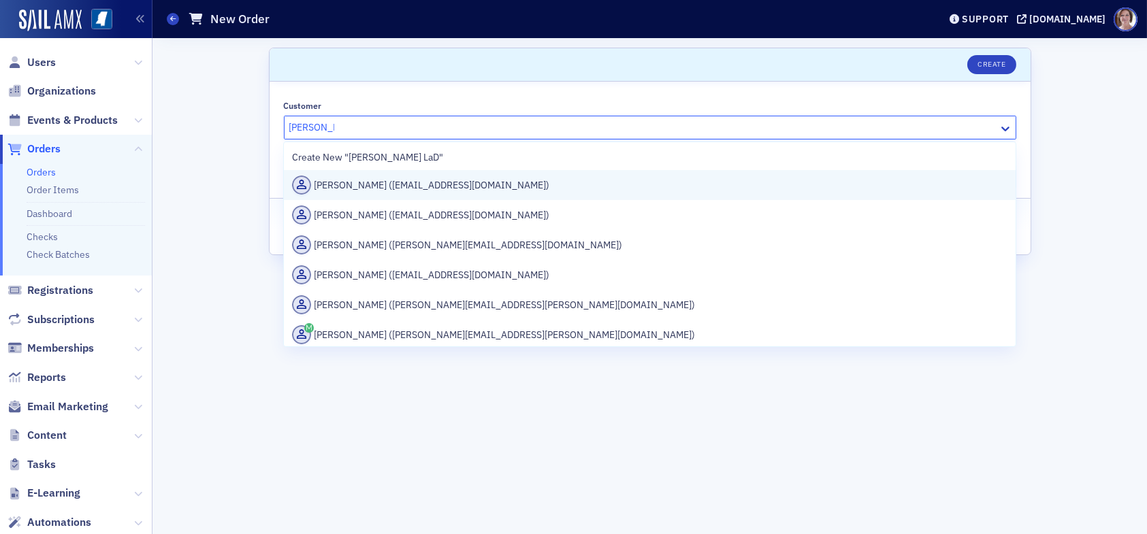
click at [430, 189] on div "[PERSON_NAME] ([EMAIL_ADDRESS][DOMAIN_NAME])" at bounding box center [649, 185] width 715 height 19
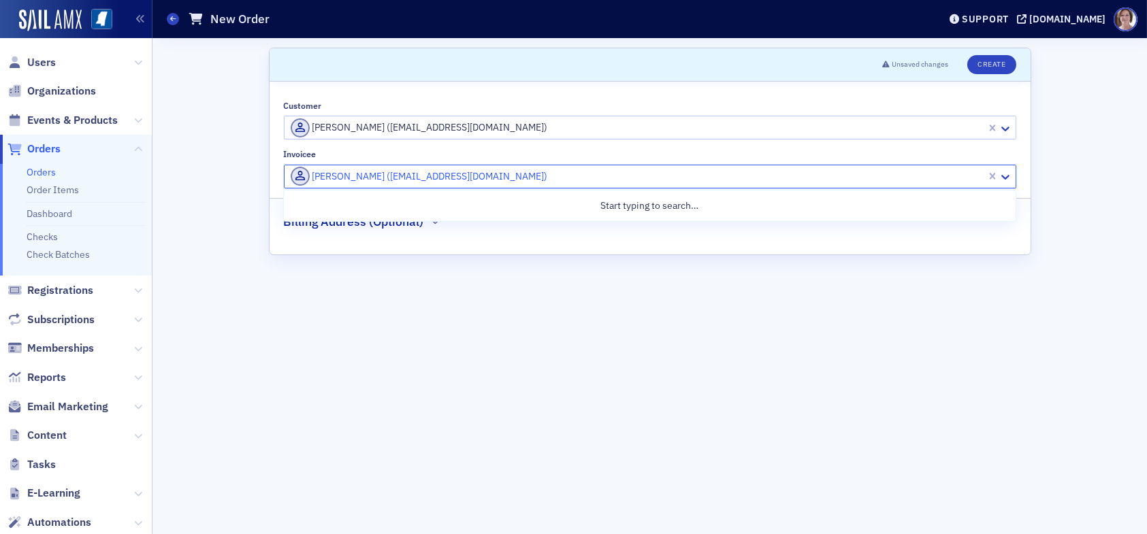
click at [524, 180] on div at bounding box center [637, 176] width 696 height 17
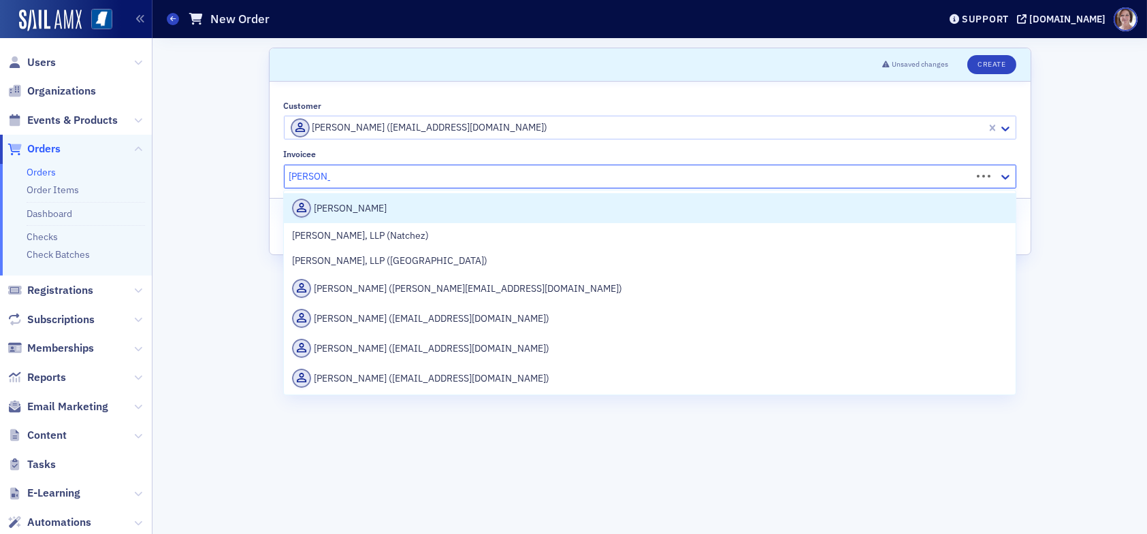
type input "[PERSON_NAME]"
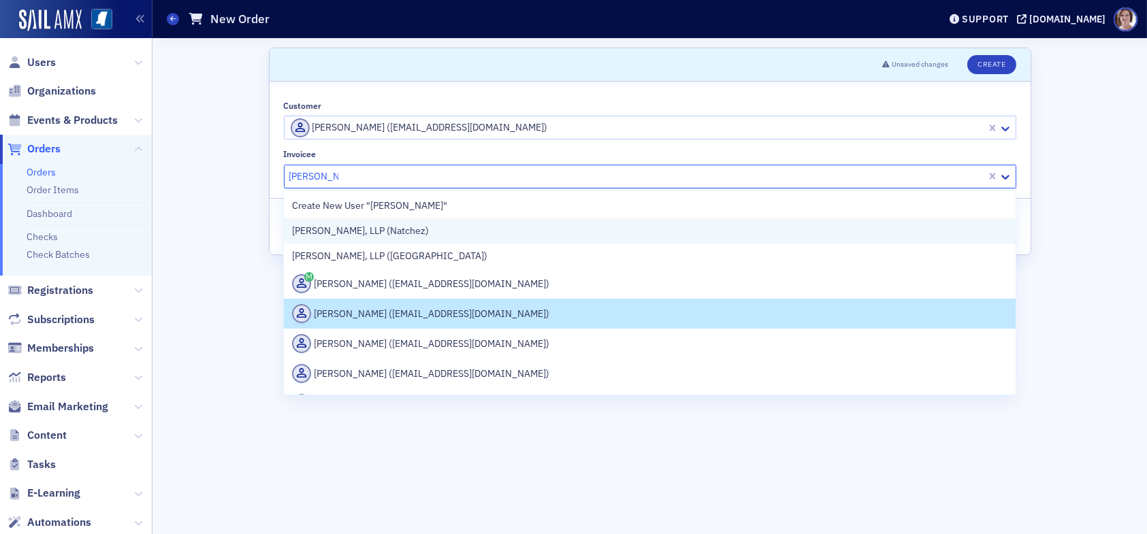
click at [466, 236] on div "[PERSON_NAME], LLP (Natchez)" at bounding box center [649, 231] width 715 height 14
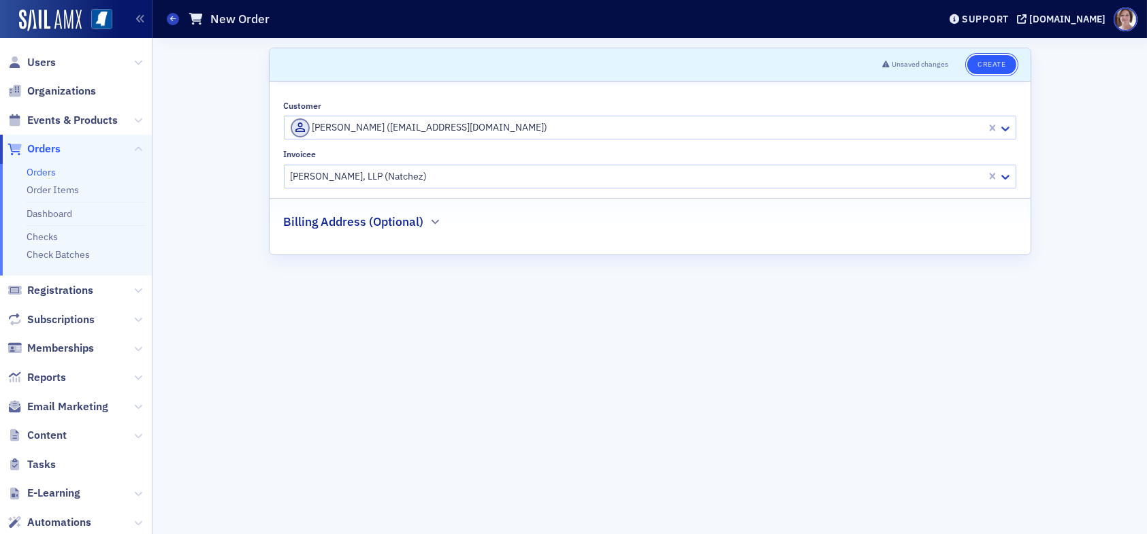
click at [995, 61] on button "Create" at bounding box center [991, 64] width 48 height 19
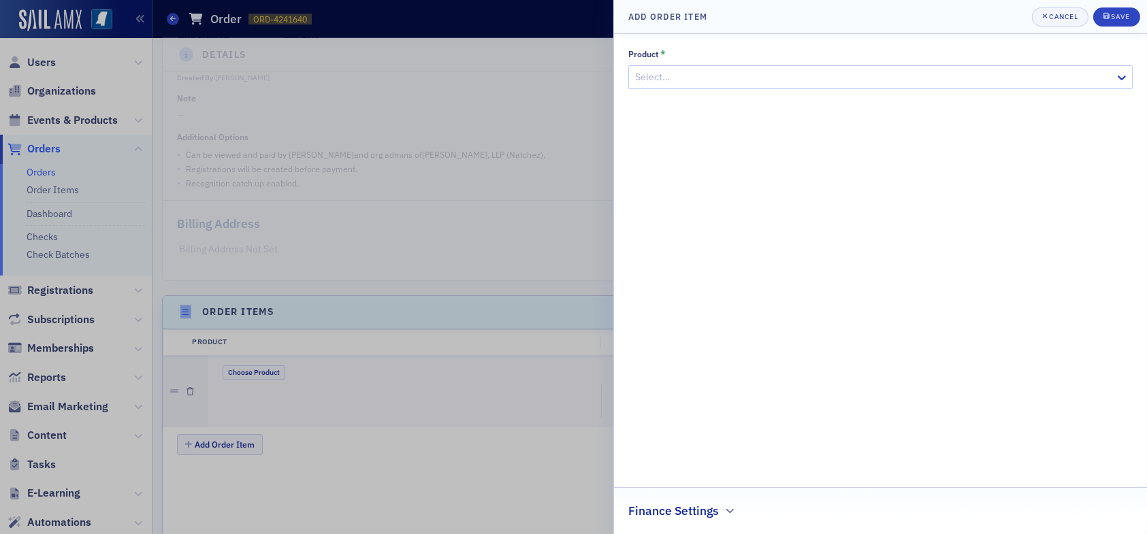
scroll to position [400, 0]
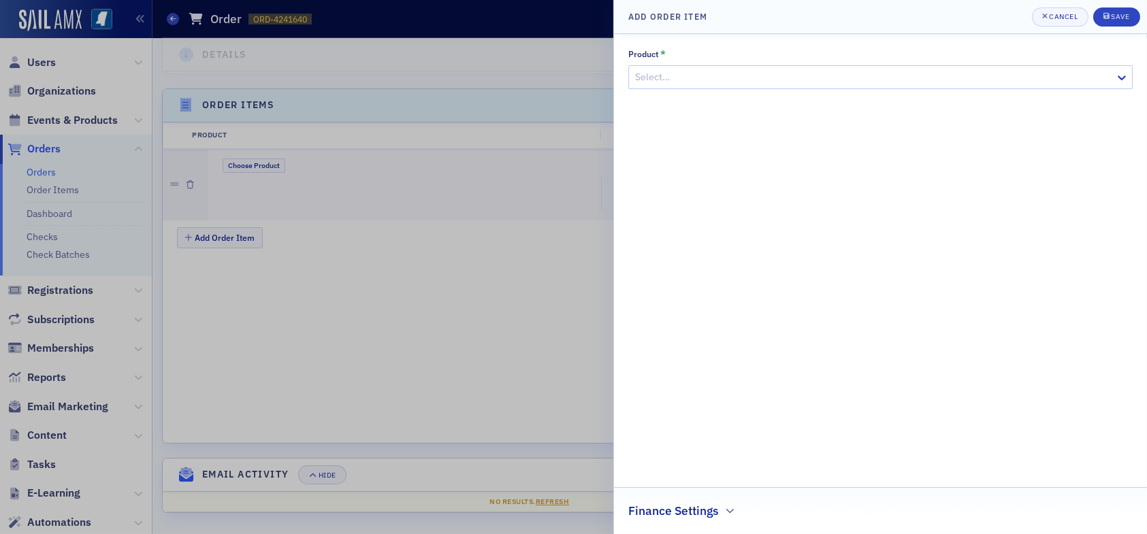
click at [675, 71] on div at bounding box center [874, 77] width 480 height 17
type input "bankin"
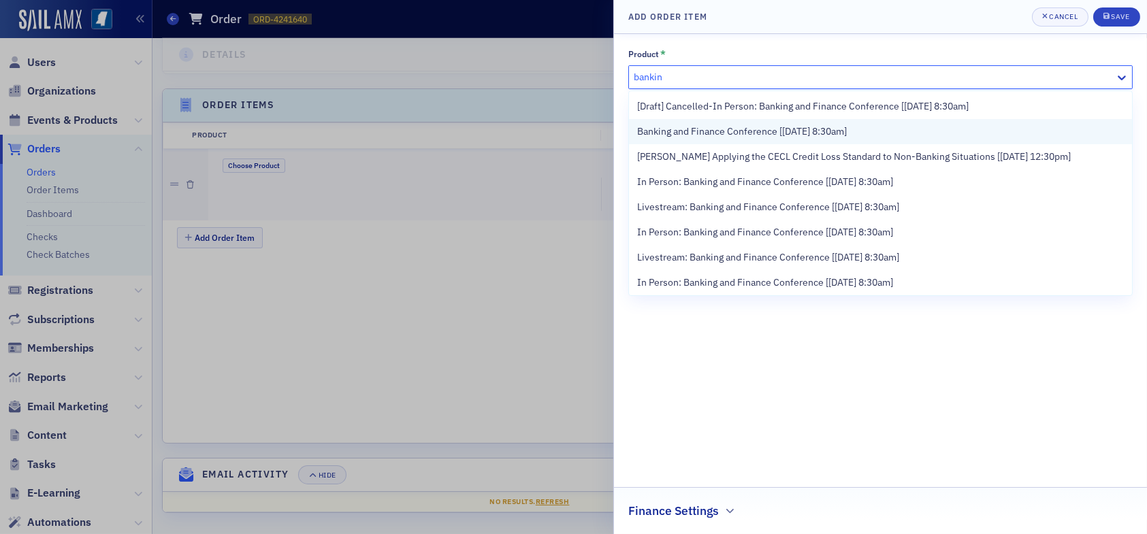
click at [737, 133] on span "Banking and Finance Conference [[DATE] 8:30am]" at bounding box center [742, 132] width 210 height 14
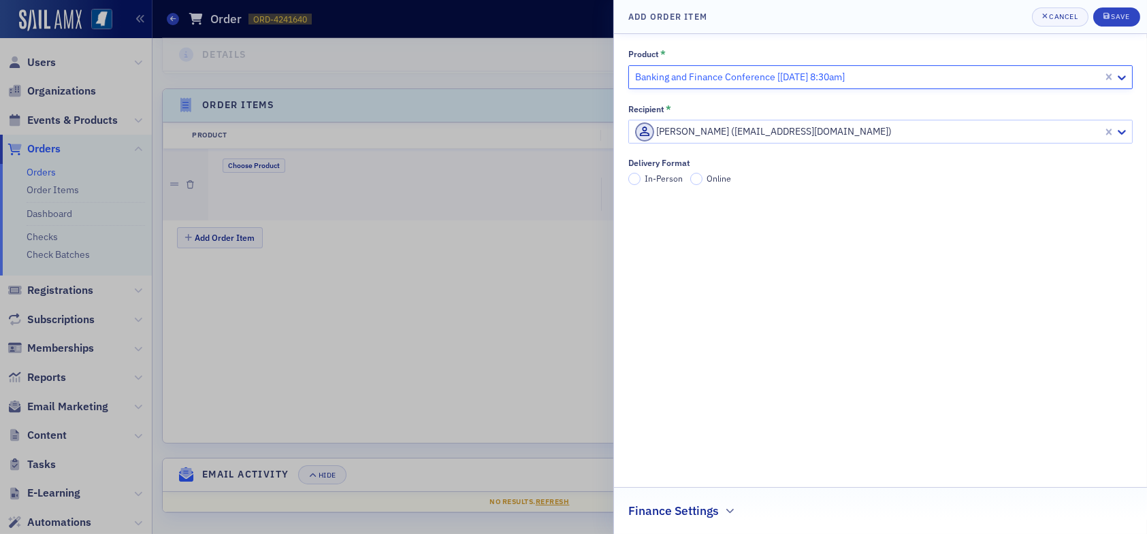
click at [702, 179] on label "Online" at bounding box center [711, 179] width 42 height 12
click at [702, 179] on input "Online" at bounding box center [696, 179] width 12 height 12
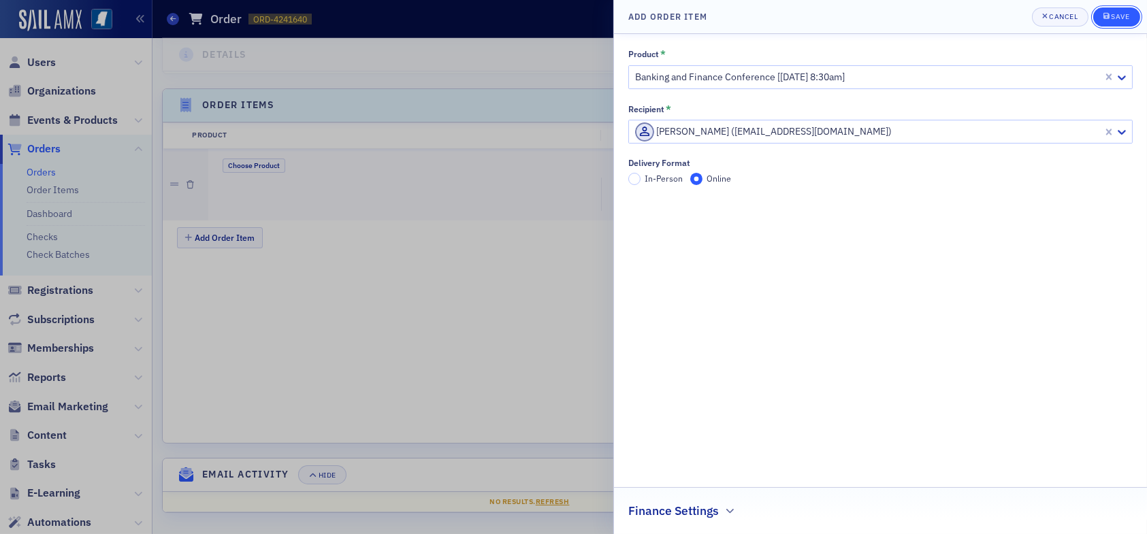
click at [1116, 14] on div "Save" at bounding box center [1120, 16] width 18 height 7
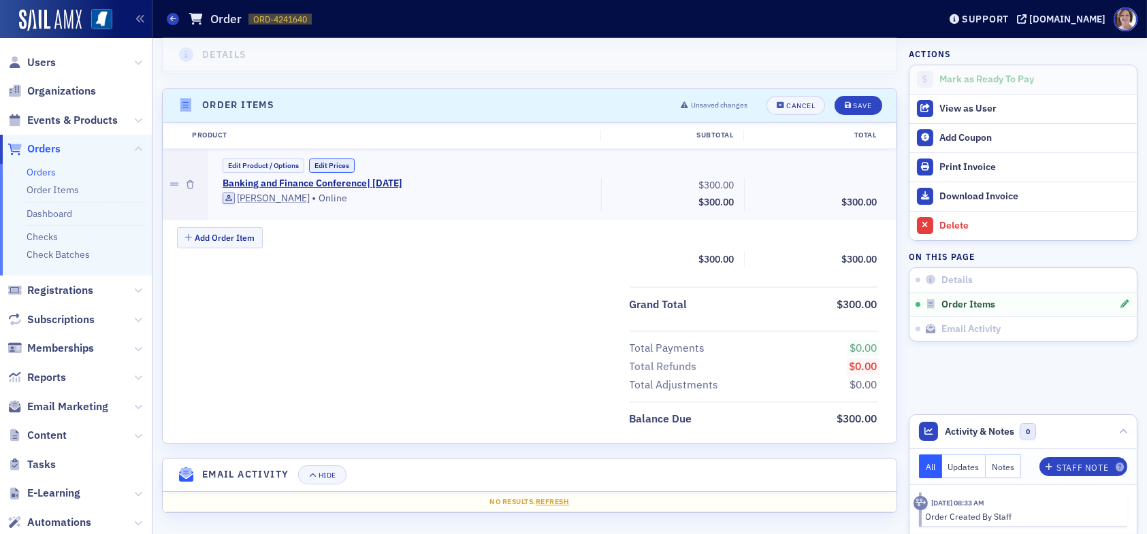
click at [332, 165] on button "Edit Prices" at bounding box center [332, 166] width 46 height 14
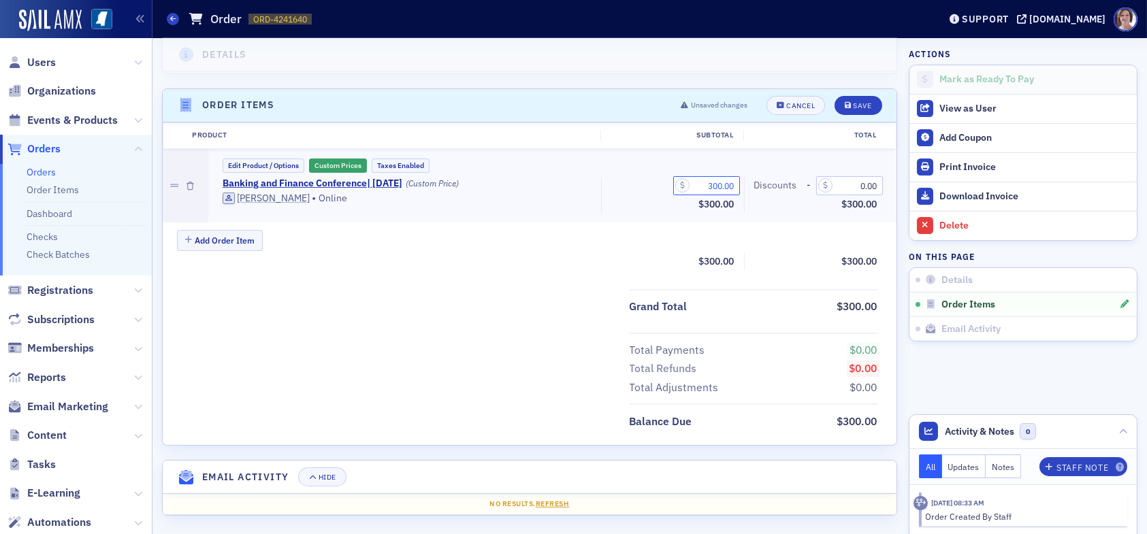
drag, startPoint x: 695, startPoint y: 183, endPoint x: 738, endPoint y: 186, distance: 43.0
click at [738, 186] on div "Banking and Finance Conference | [DATE] (Custom Price) [PERSON_NAME] • Online 3…" at bounding box center [550, 196] width 674 height 36
type input "225.00"
click at [853, 102] on div "Save" at bounding box center [862, 105] width 18 height 7
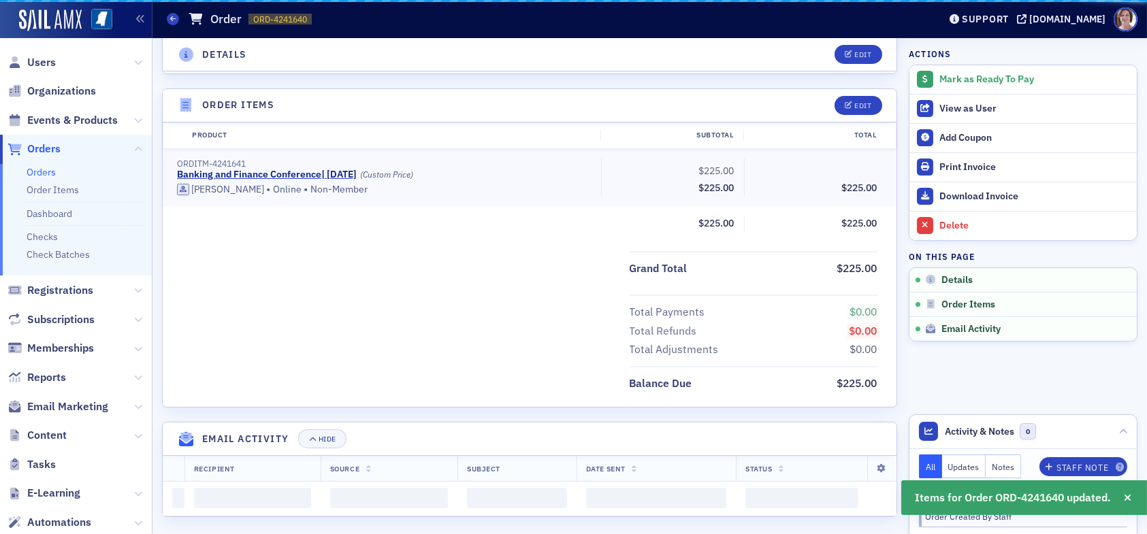
scroll to position [364, 0]
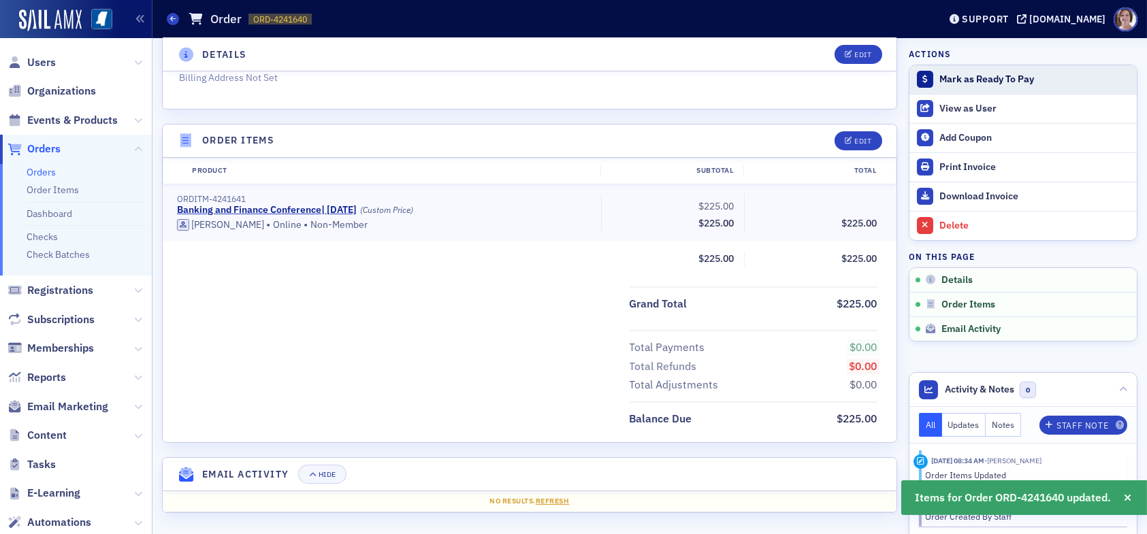
click at [965, 76] on div "Mark as Ready To Pay" at bounding box center [1034, 80] width 191 height 12
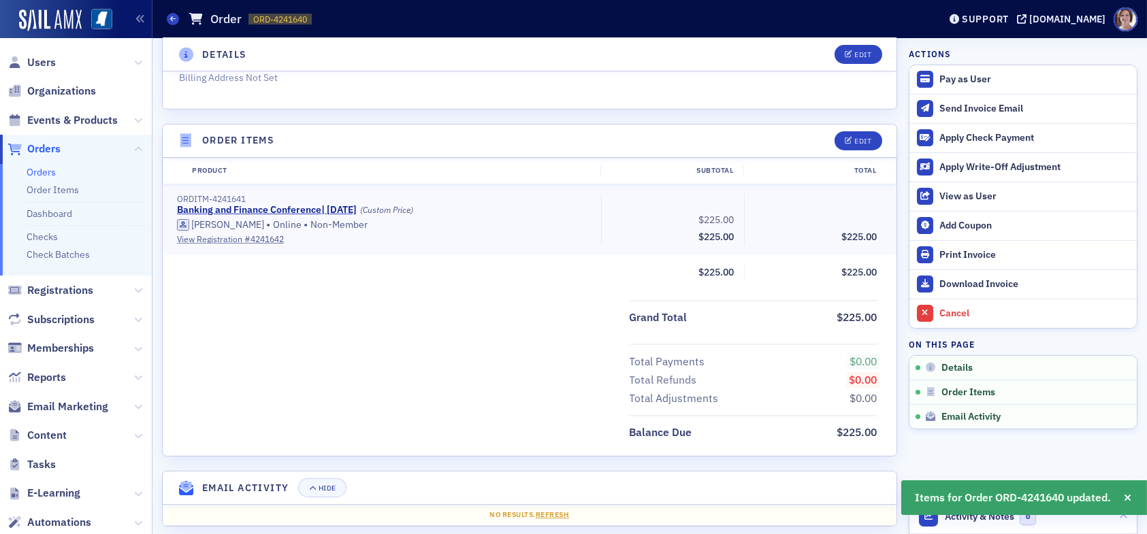
click at [39, 146] on span "Orders" at bounding box center [43, 149] width 33 height 15
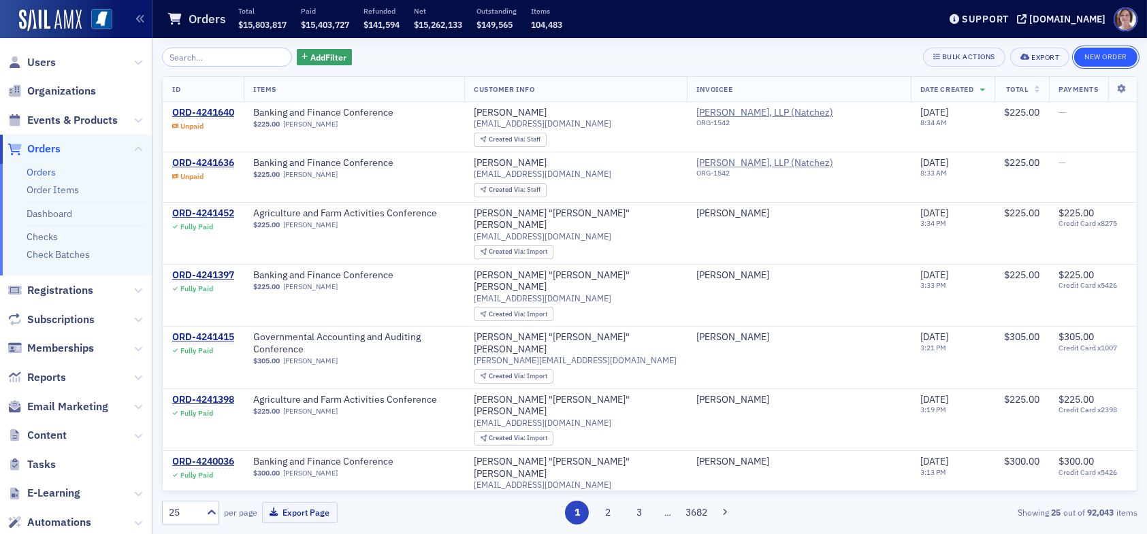
click at [1097, 57] on button "New Order" at bounding box center [1105, 57] width 63 height 19
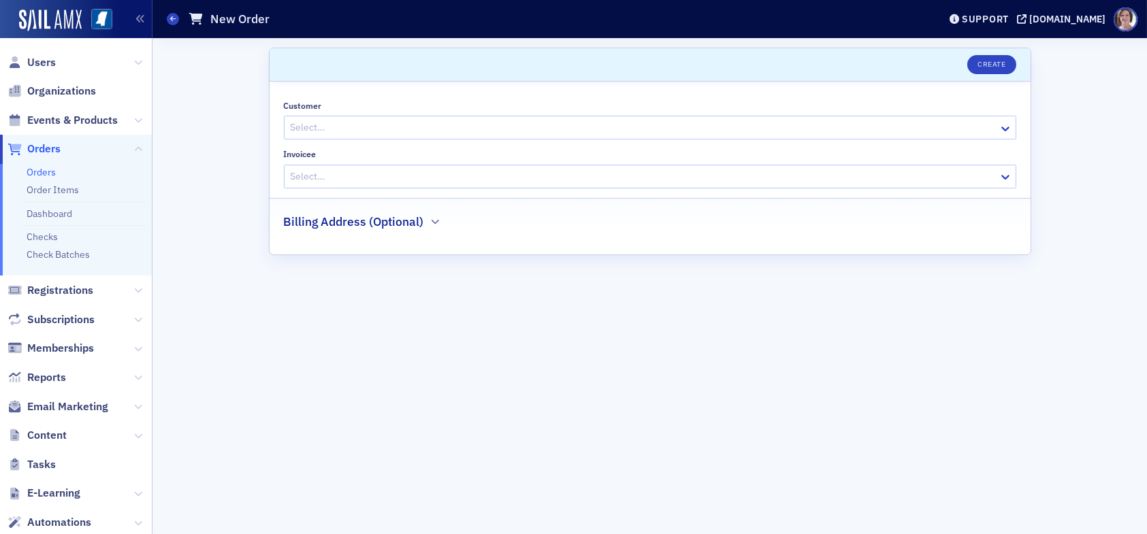
click at [451, 129] on div at bounding box center [643, 127] width 708 height 17
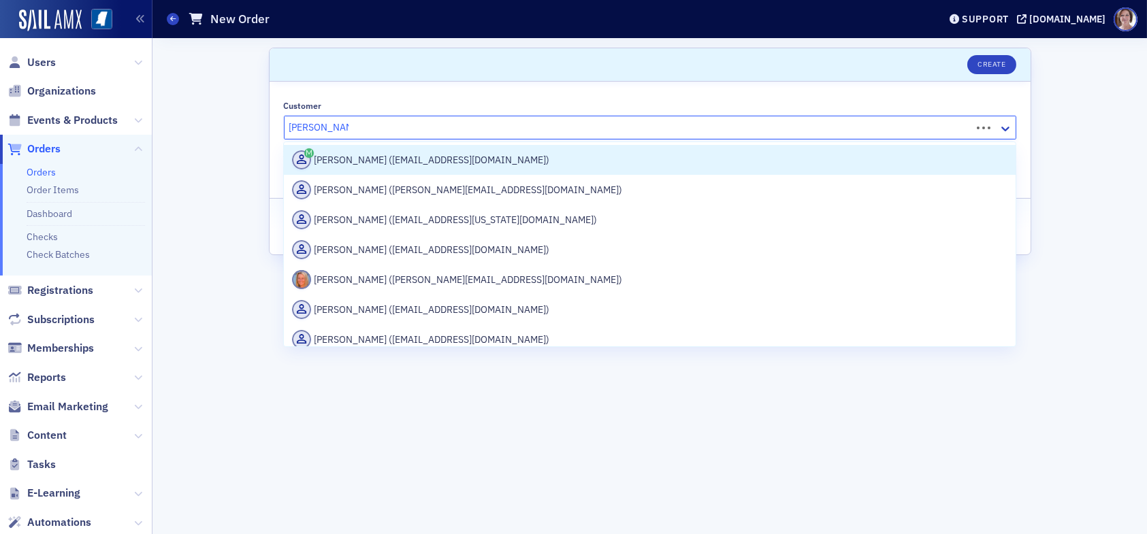
type input "[PERSON_NAME]"
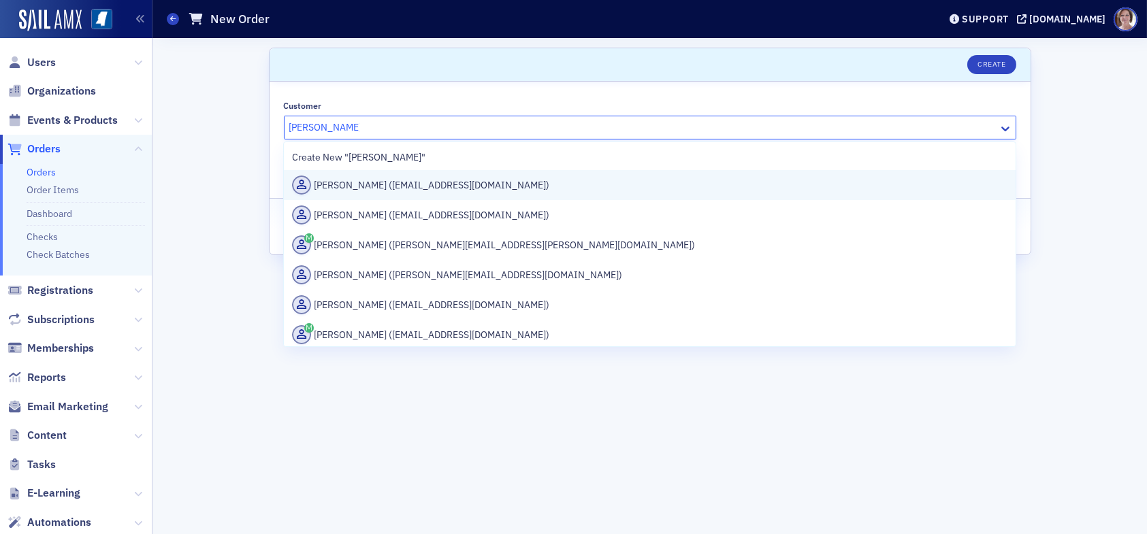
click at [463, 184] on div "[PERSON_NAME] ([EMAIL_ADDRESS][DOMAIN_NAME])" at bounding box center [649, 185] width 715 height 19
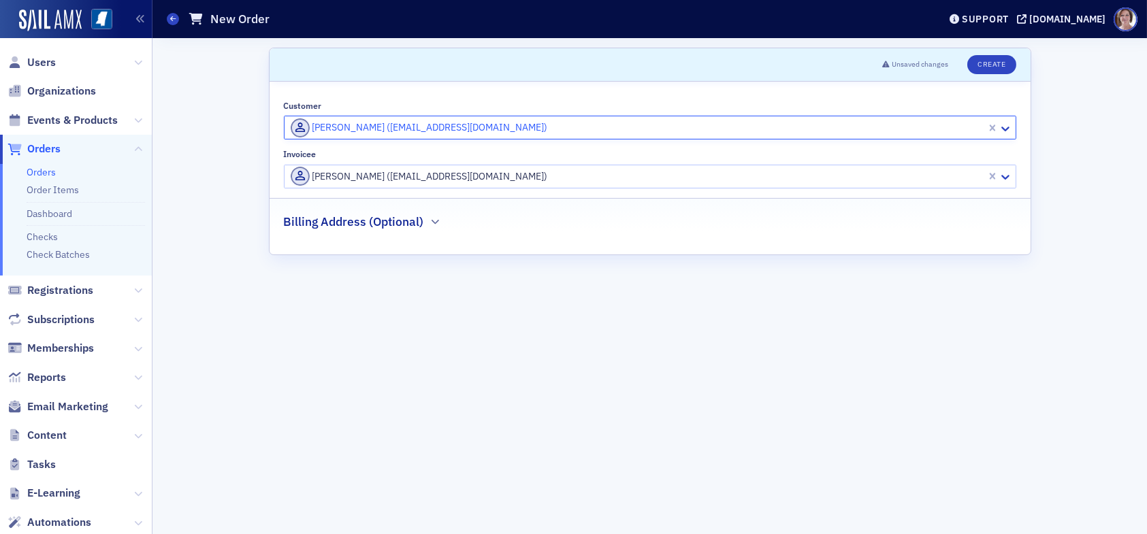
click at [549, 178] on div at bounding box center [637, 176] width 696 height 17
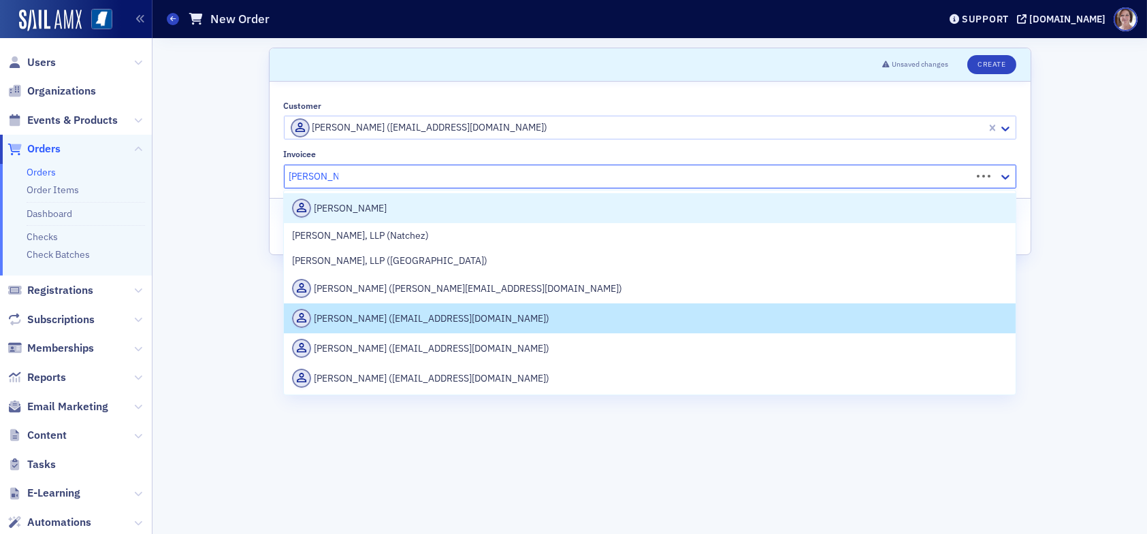
type input "[PERSON_NAME]"
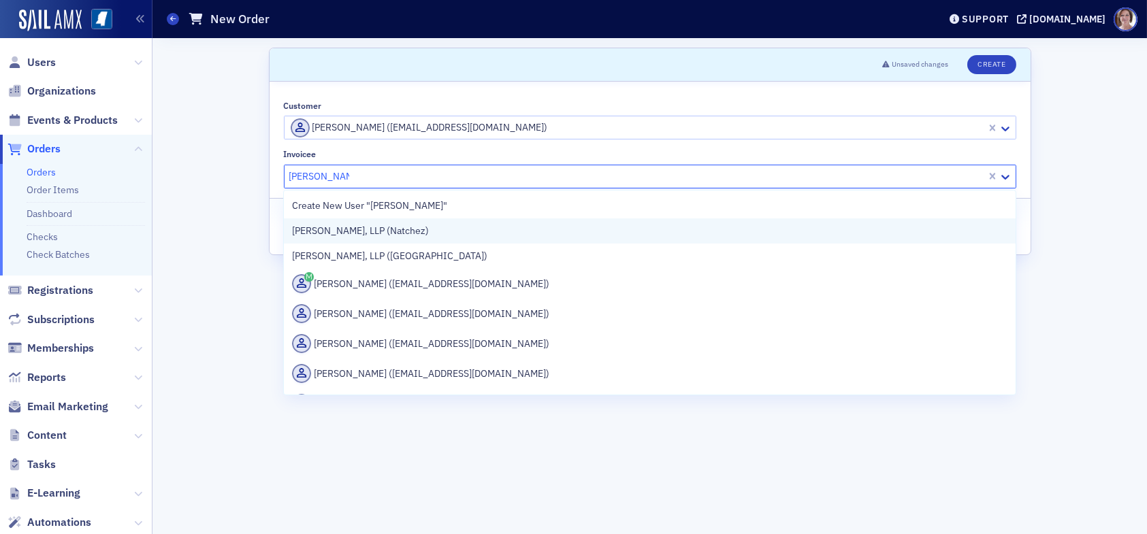
click at [432, 229] on div "[PERSON_NAME], LLP (Natchez)" at bounding box center [649, 231] width 715 height 14
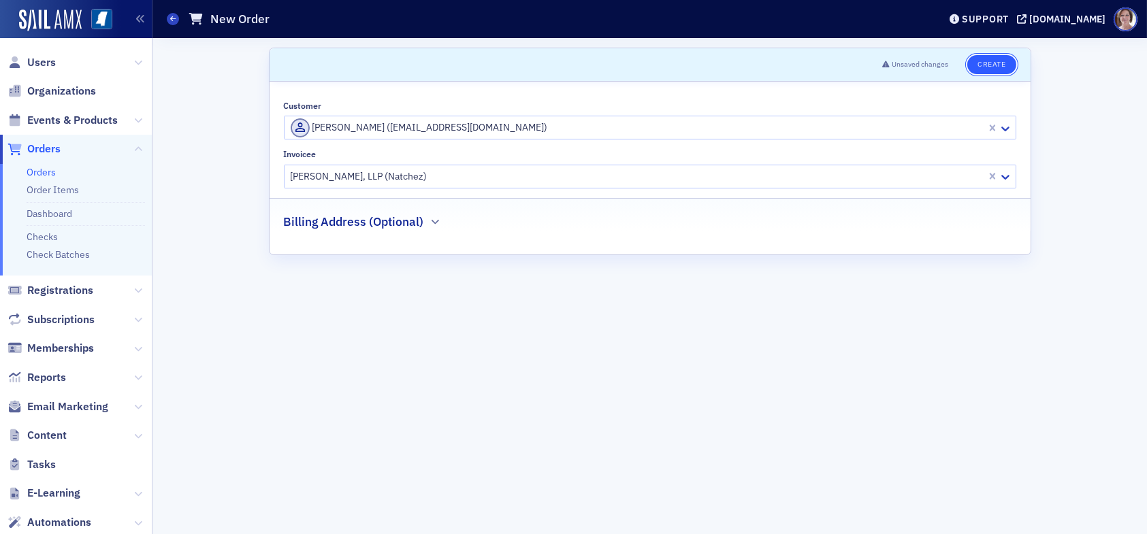
click at [993, 63] on button "Create" at bounding box center [991, 64] width 48 height 19
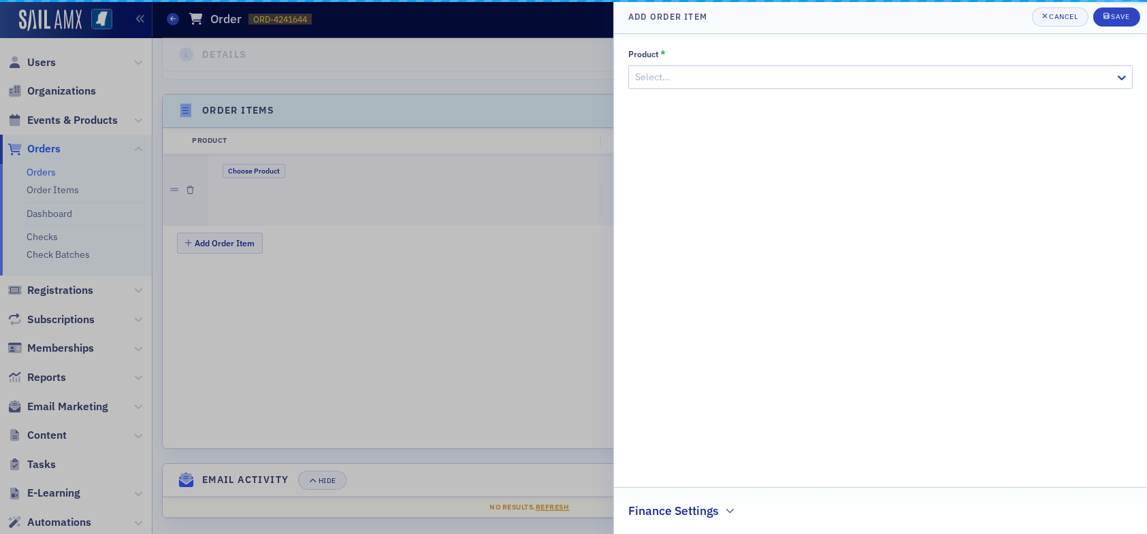
scroll to position [400, 0]
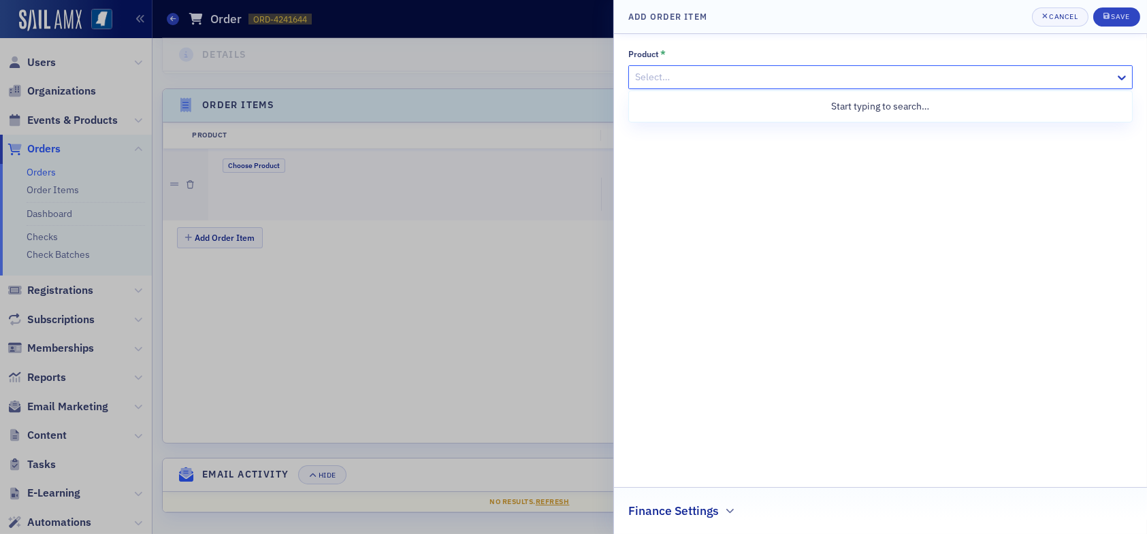
click at [755, 78] on div at bounding box center [874, 77] width 480 height 17
type input "banking"
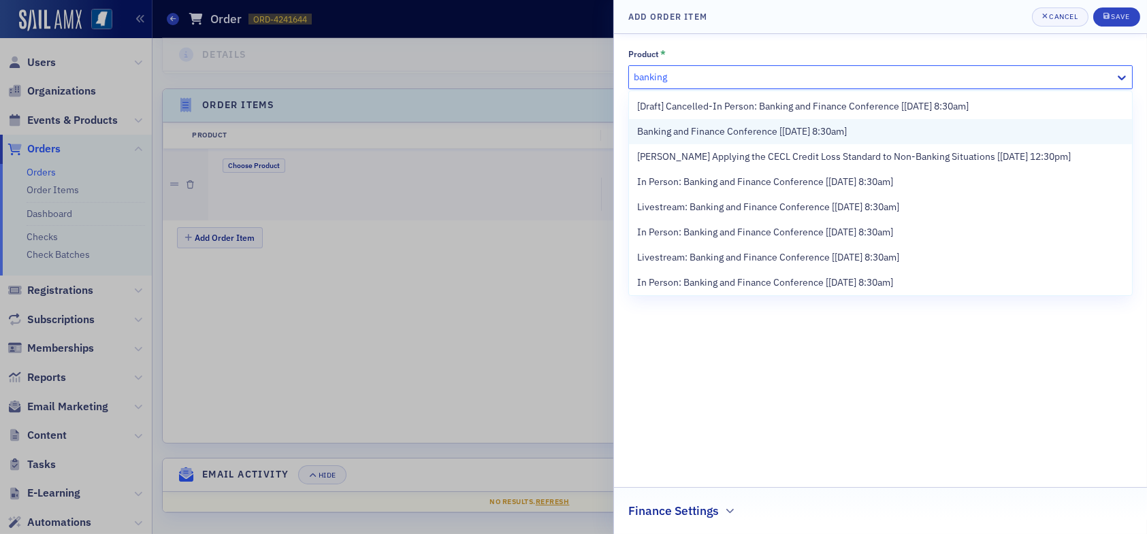
click at [726, 133] on span "Banking and Finance Conference [[DATE] 8:30am]" at bounding box center [742, 132] width 210 height 14
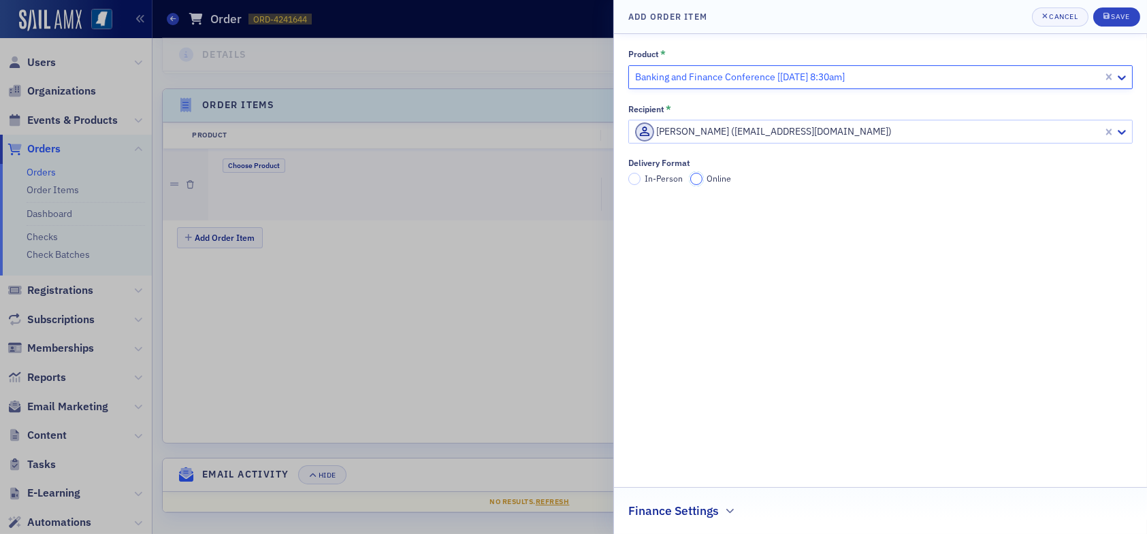
click at [698, 179] on input "Online" at bounding box center [696, 179] width 12 height 12
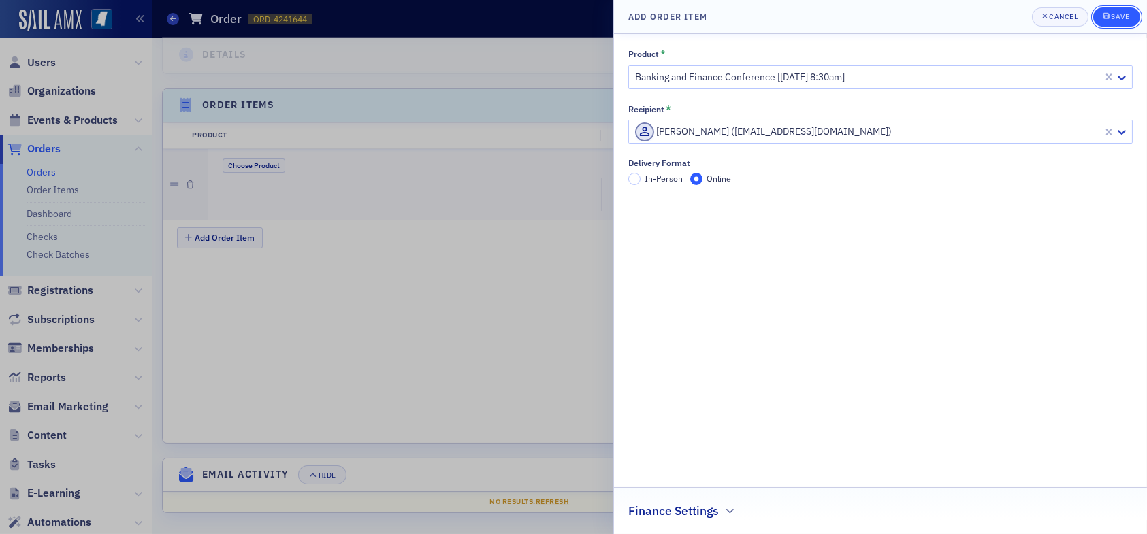
click at [1127, 10] on button "Save" at bounding box center [1116, 16] width 47 height 19
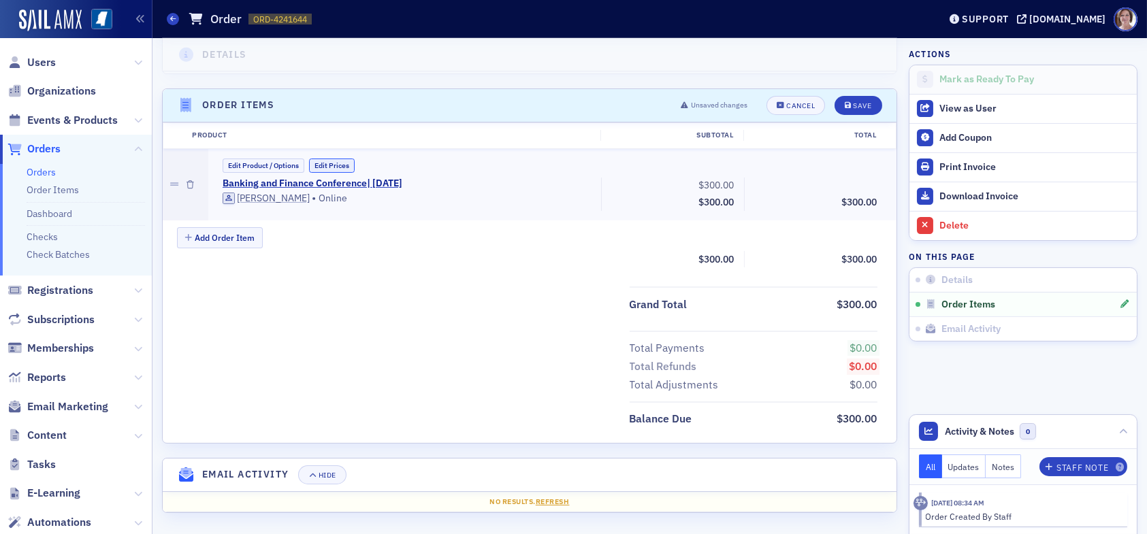
click at [332, 163] on button "Edit Prices" at bounding box center [332, 166] width 46 height 14
drag, startPoint x: 685, startPoint y: 184, endPoint x: 743, endPoint y: 184, distance: 58.5
click at [743, 184] on div "Banking and Finance Conference | [DATE] (Custom Price) [PERSON_NAME] • Online 3…" at bounding box center [550, 196] width 674 height 36
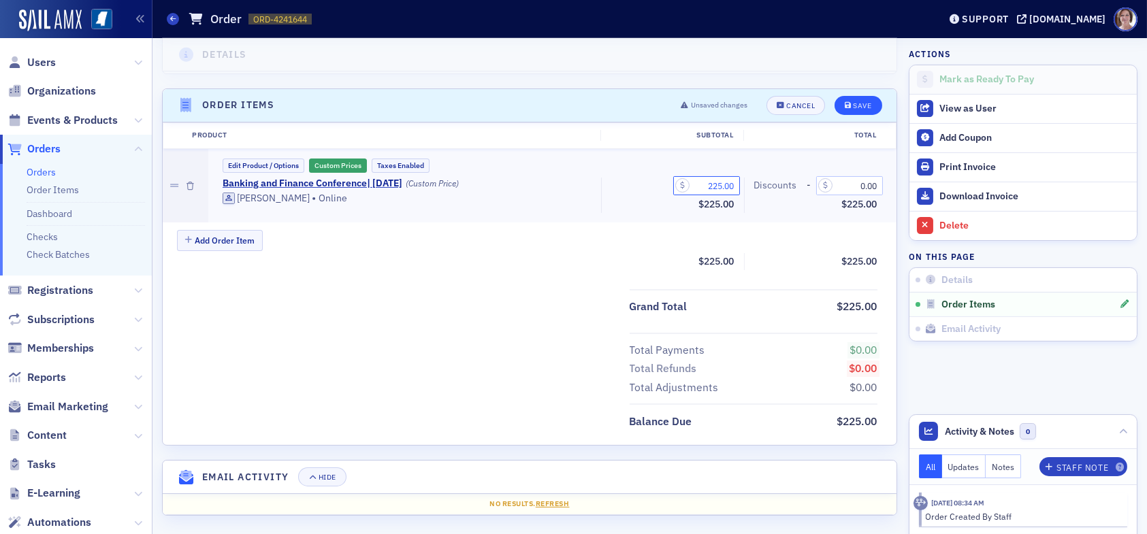
type input "225.00"
click at [859, 103] on div "Save" at bounding box center [862, 105] width 18 height 7
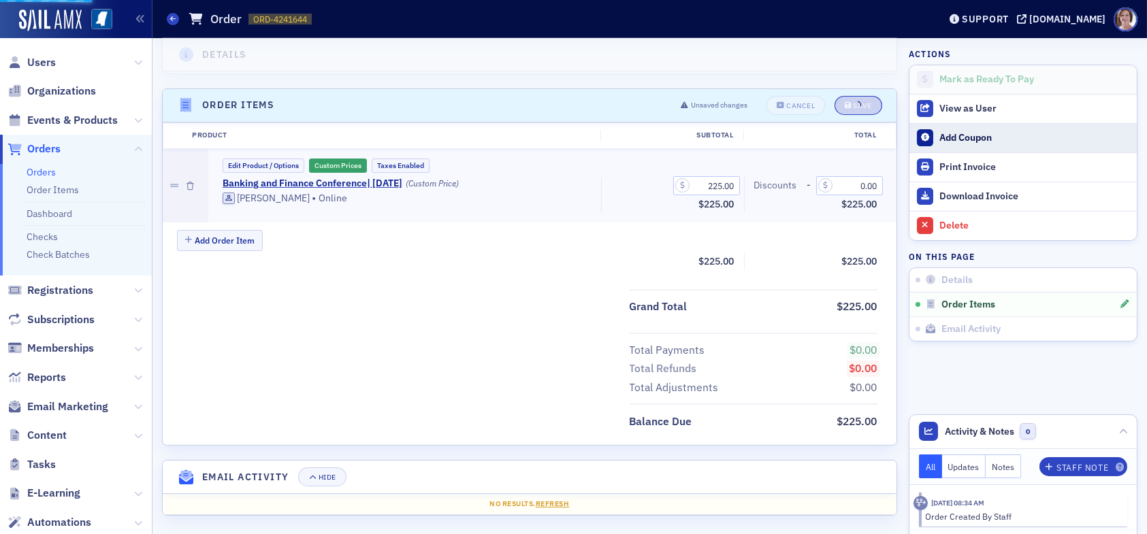
scroll to position [364, 0]
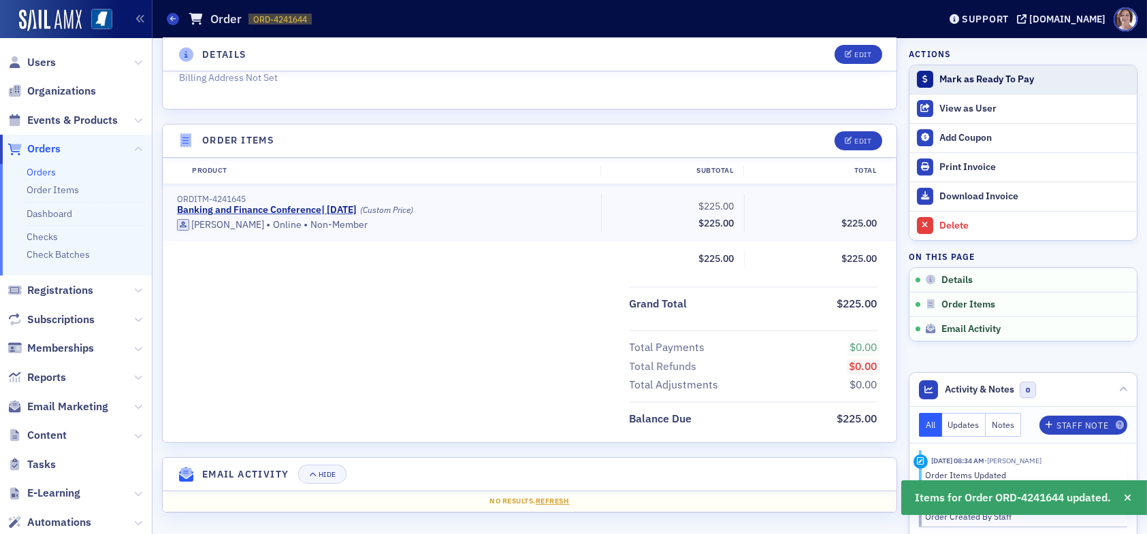
click at [958, 82] on div "Mark as Ready To Pay" at bounding box center [1034, 80] width 191 height 12
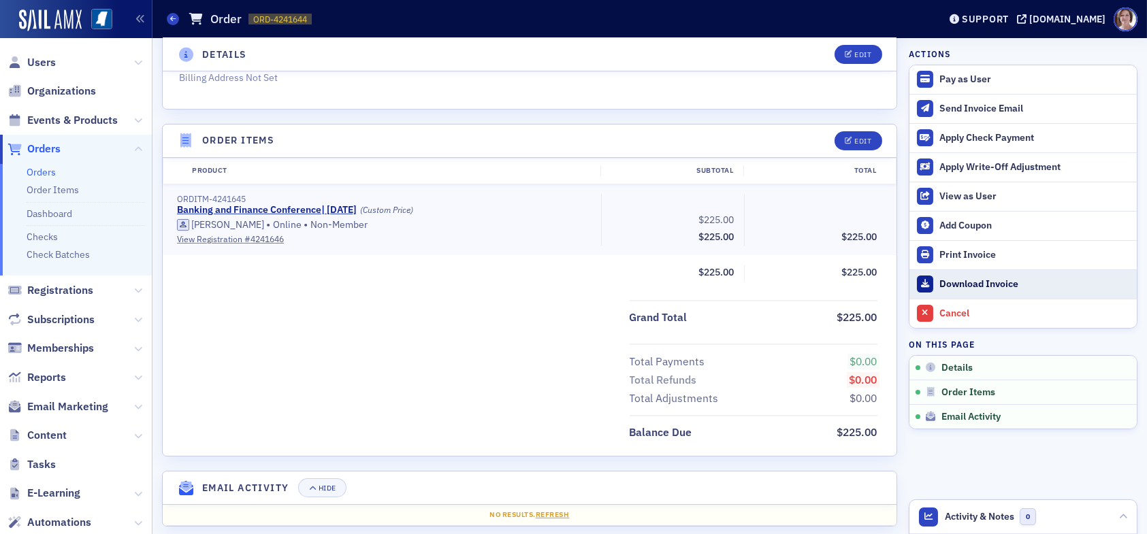
click at [967, 282] on div "Download Invoice" at bounding box center [1034, 284] width 191 height 12
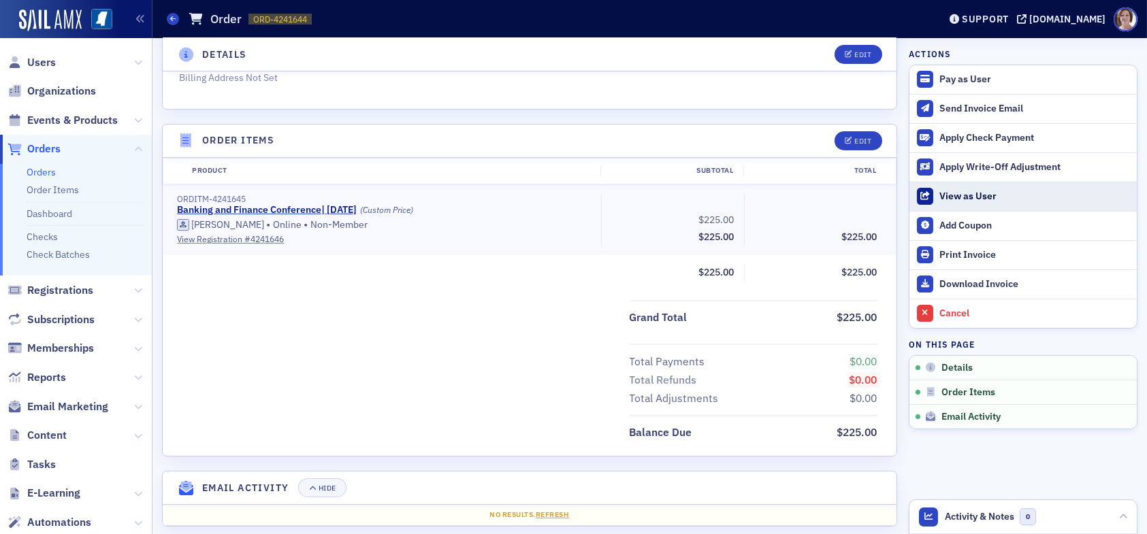
click at [950, 193] on div "View as User" at bounding box center [1034, 197] width 191 height 12
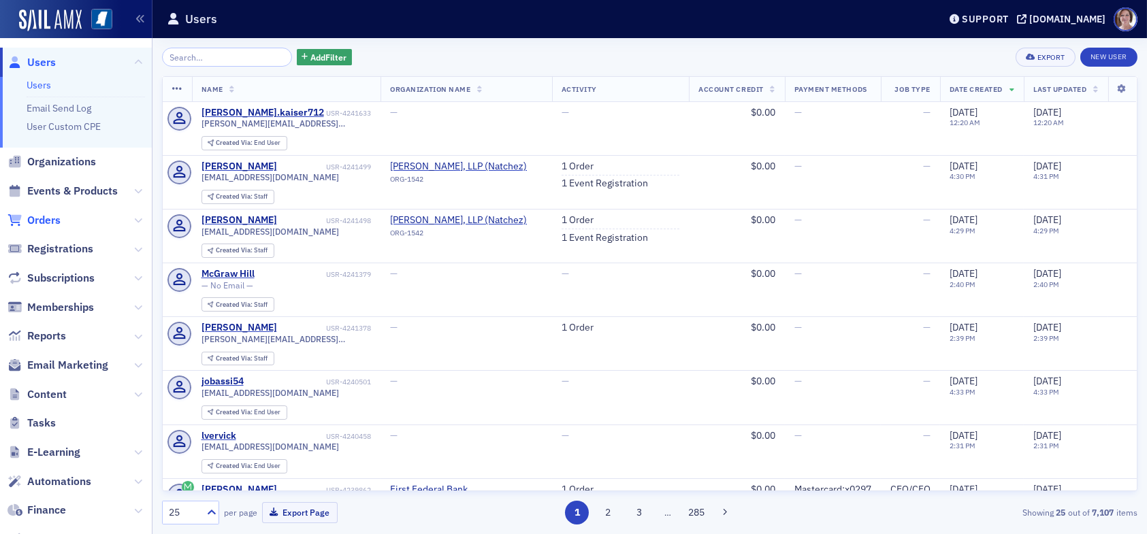
click at [48, 223] on span "Orders" at bounding box center [43, 220] width 33 height 15
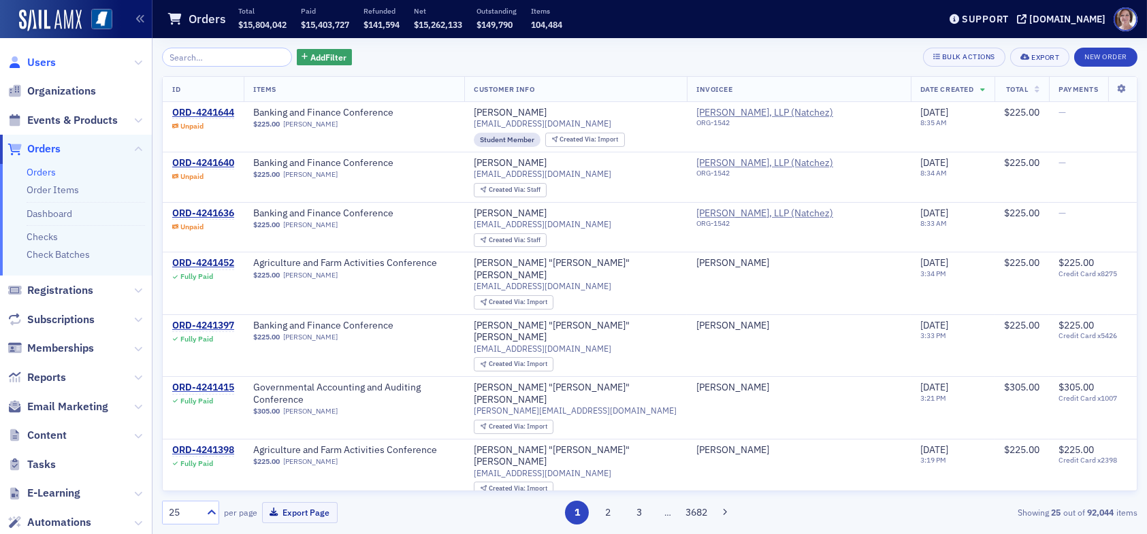
click at [39, 63] on span "Users" at bounding box center [41, 62] width 29 height 15
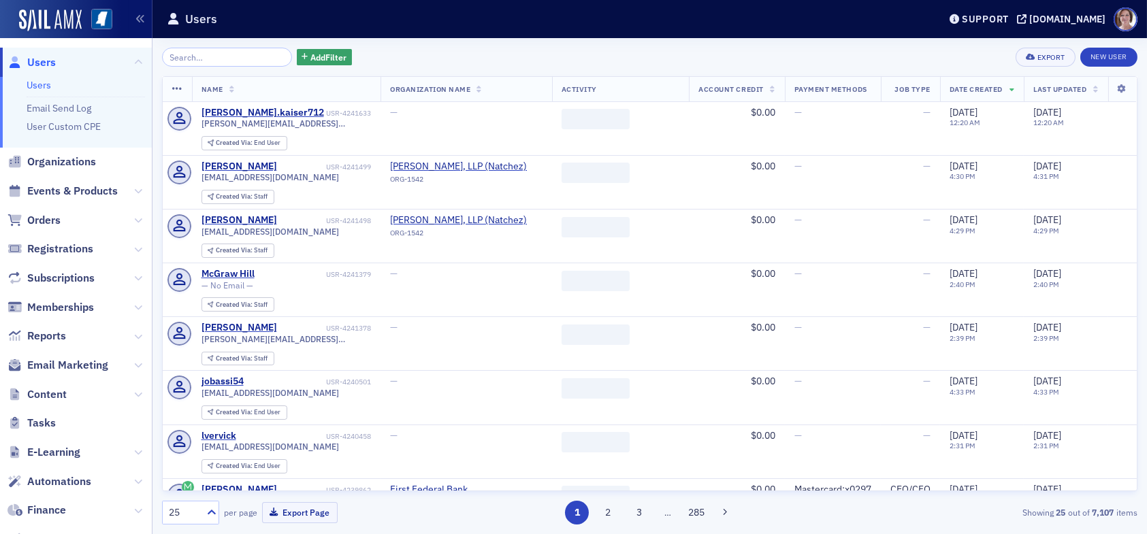
click at [208, 59] on input "search" at bounding box center [227, 57] width 130 height 19
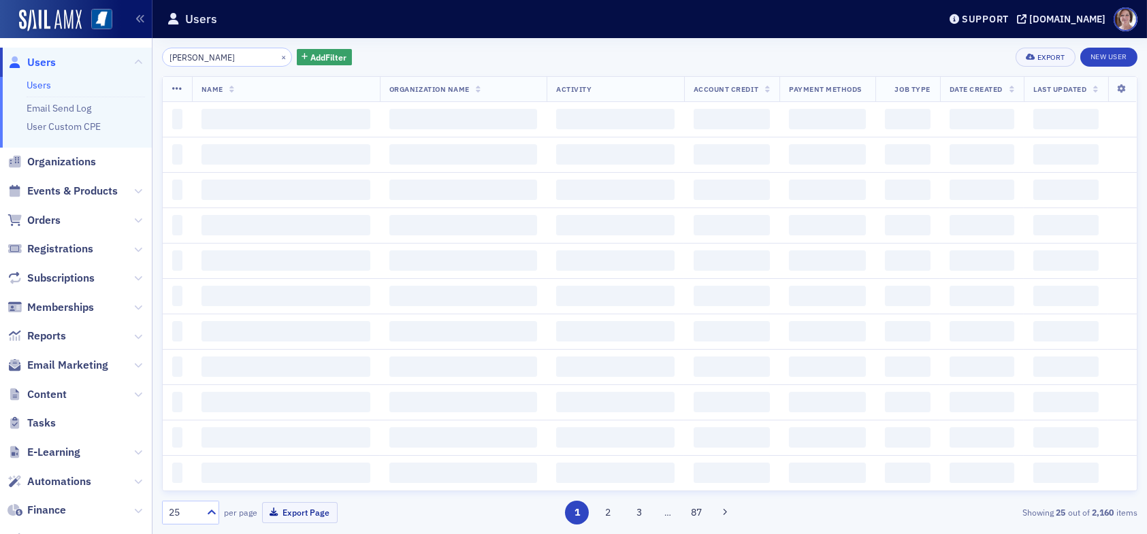
type input "jordan johnson"
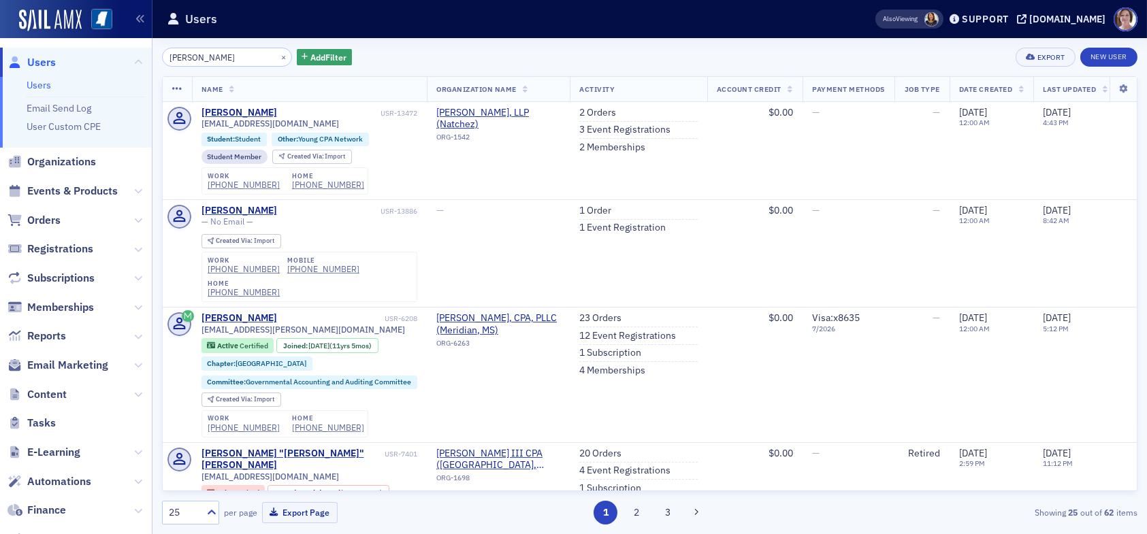
drag, startPoint x: 236, startPoint y: 58, endPoint x: 91, endPoint y: 49, distance: 144.6
click at [91, 49] on div "Users Users Email Send Log User Custom CPE Organizations Events & Products Orde…" at bounding box center [573, 267] width 1147 height 534
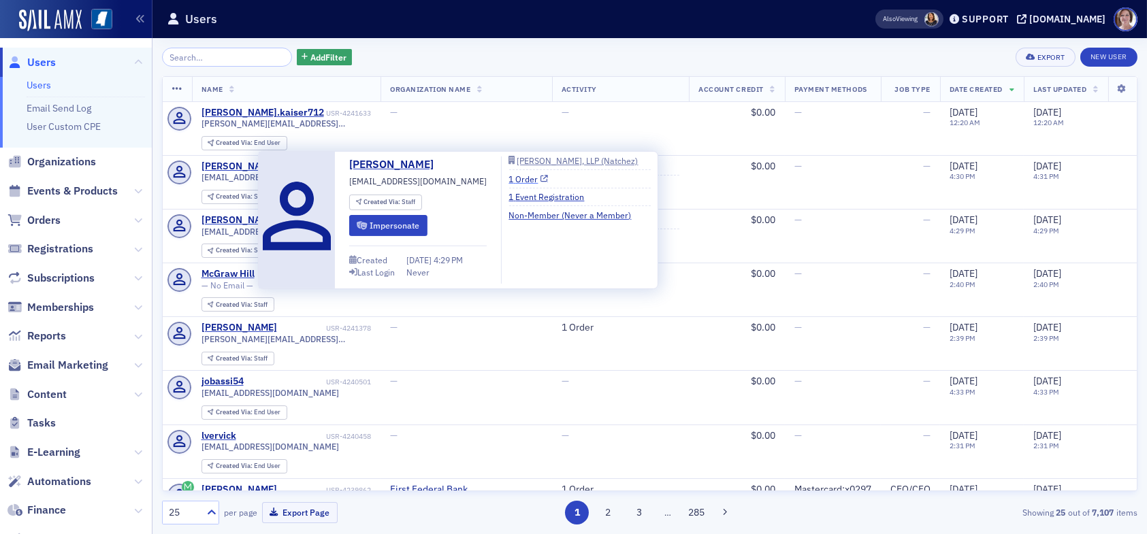
click at [515, 180] on link "1 Order" at bounding box center [528, 179] width 39 height 12
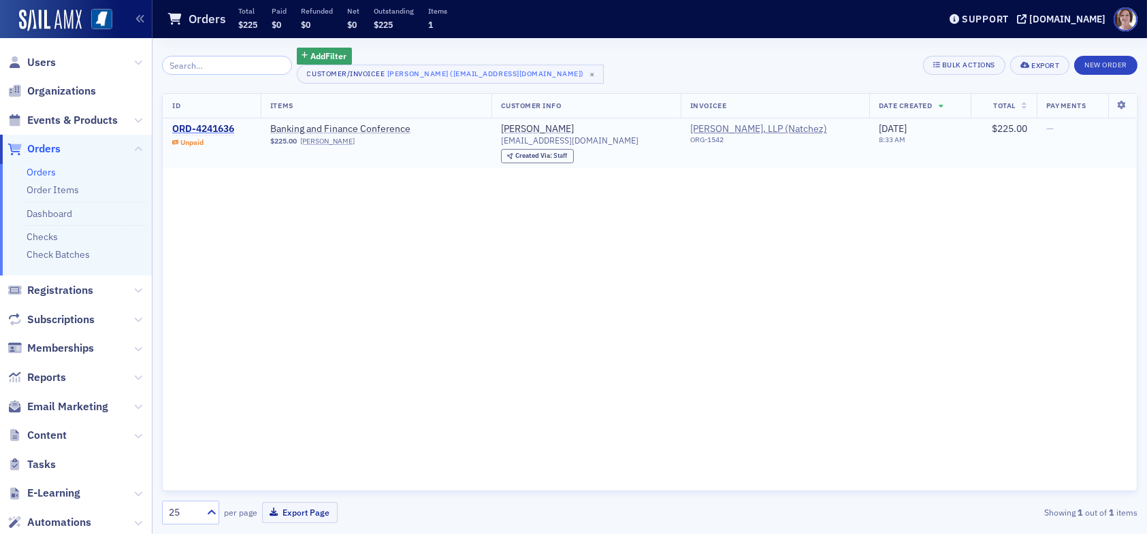
click at [216, 127] on div "ORD-4241636" at bounding box center [203, 129] width 62 height 12
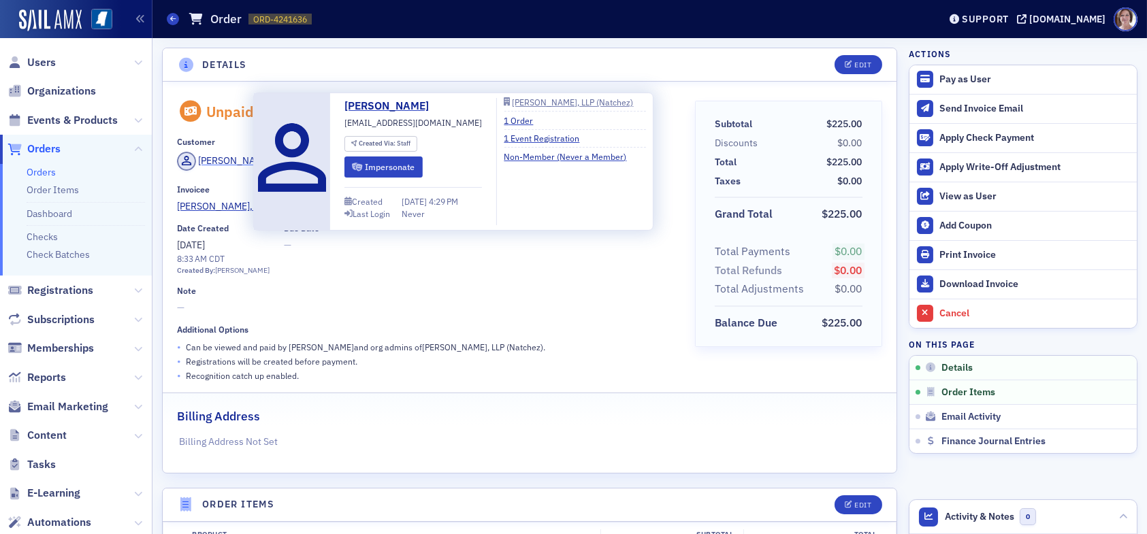
click at [227, 159] on div "[PERSON_NAME]" at bounding box center [235, 161] width 73 height 14
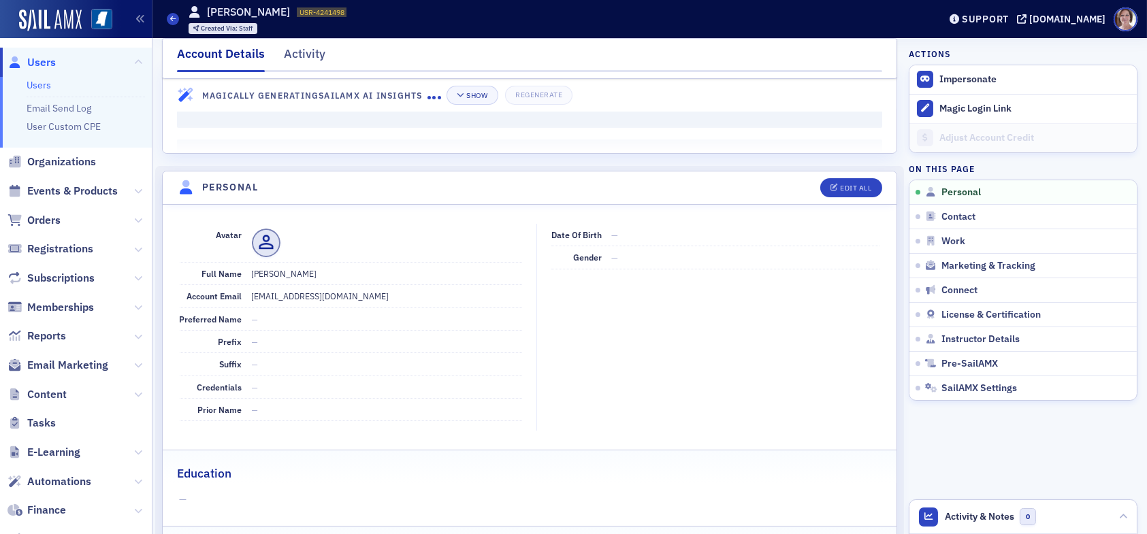
scroll to position [68, 0]
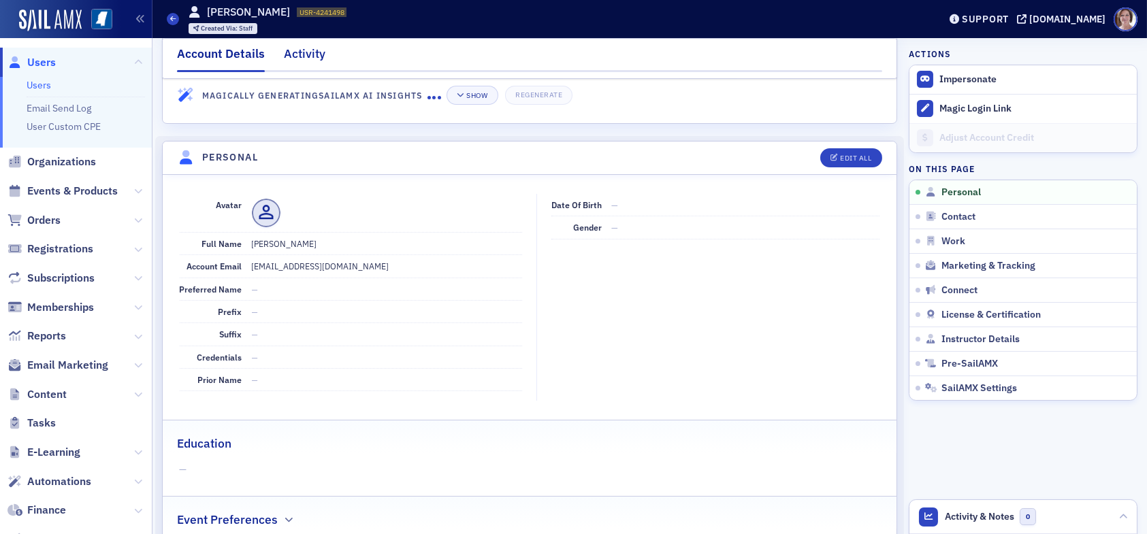
click at [303, 51] on div "Activity" at bounding box center [305, 57] width 42 height 25
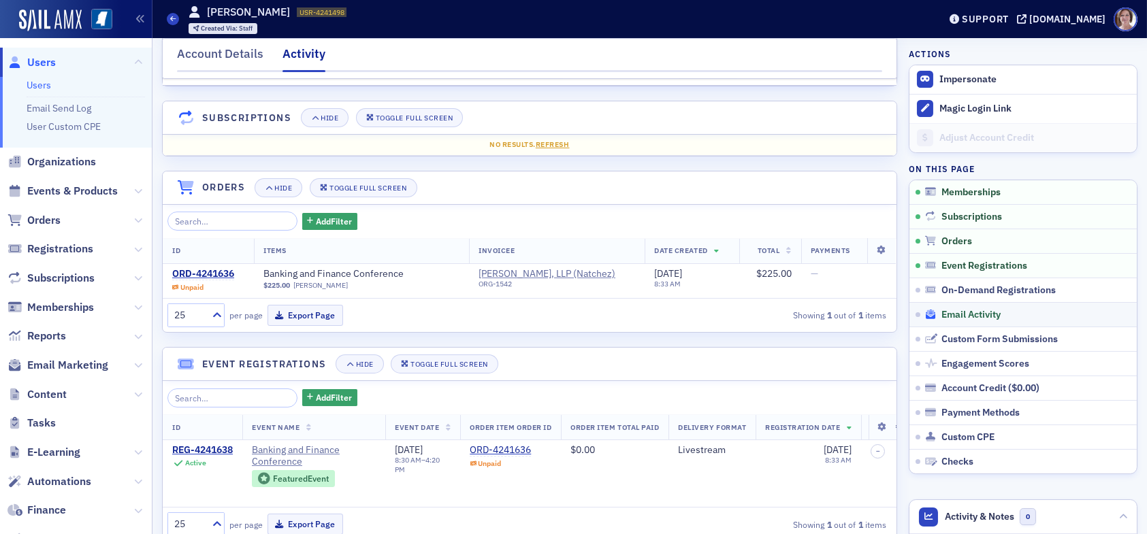
click at [973, 315] on span "Email Activity" at bounding box center [970, 315] width 59 height 12
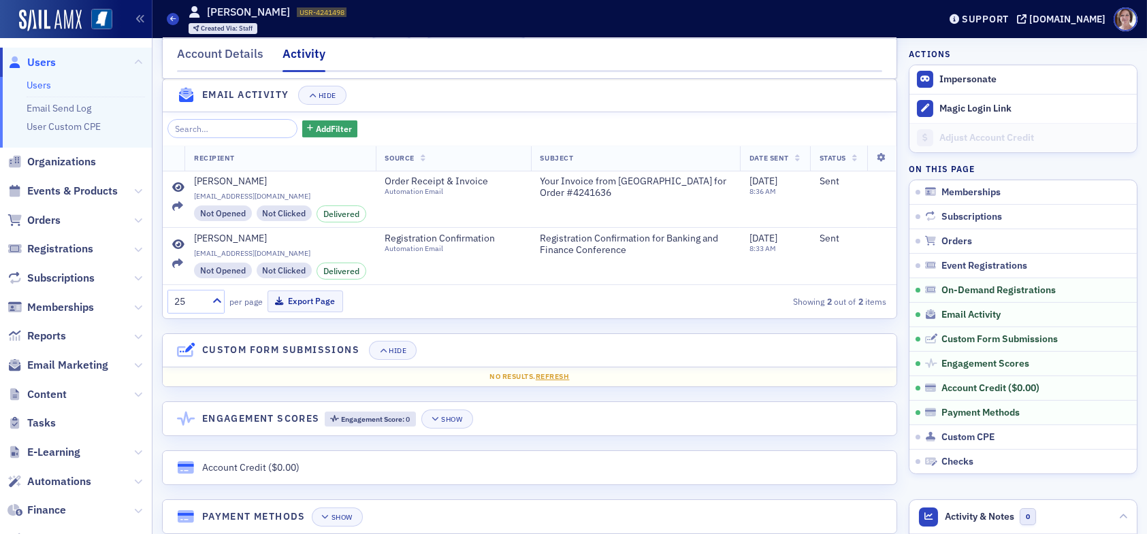
scroll to position [623, 0]
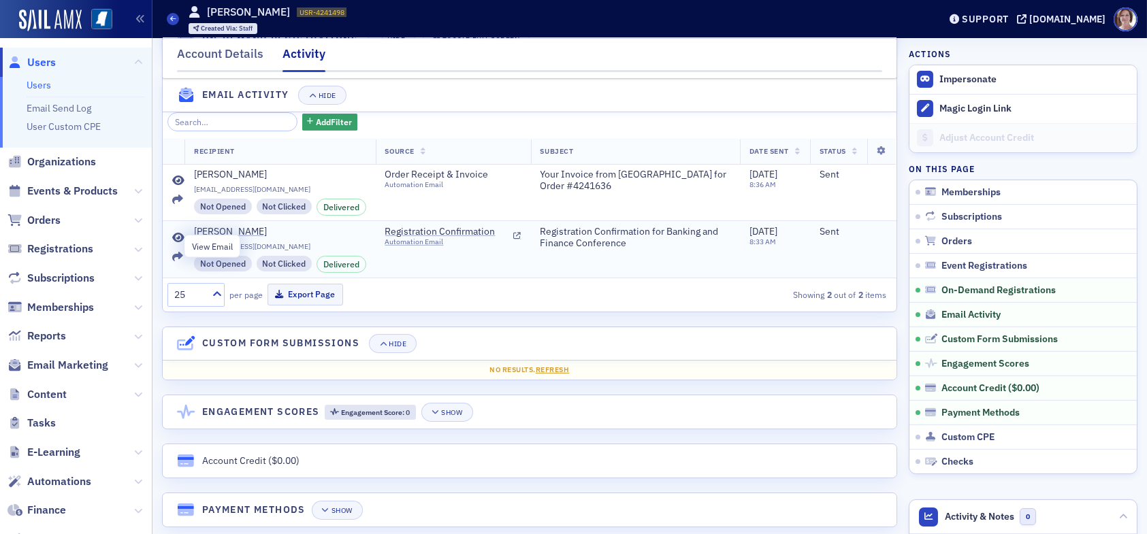
click at [179, 244] on icon at bounding box center [178, 238] width 12 height 11
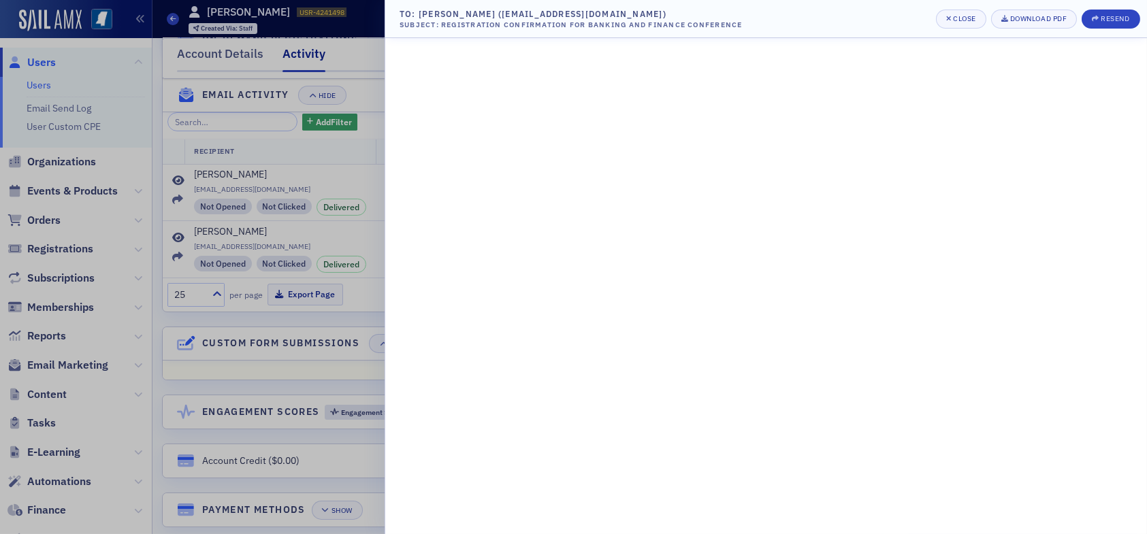
click at [176, 187] on div at bounding box center [573, 267] width 1147 height 534
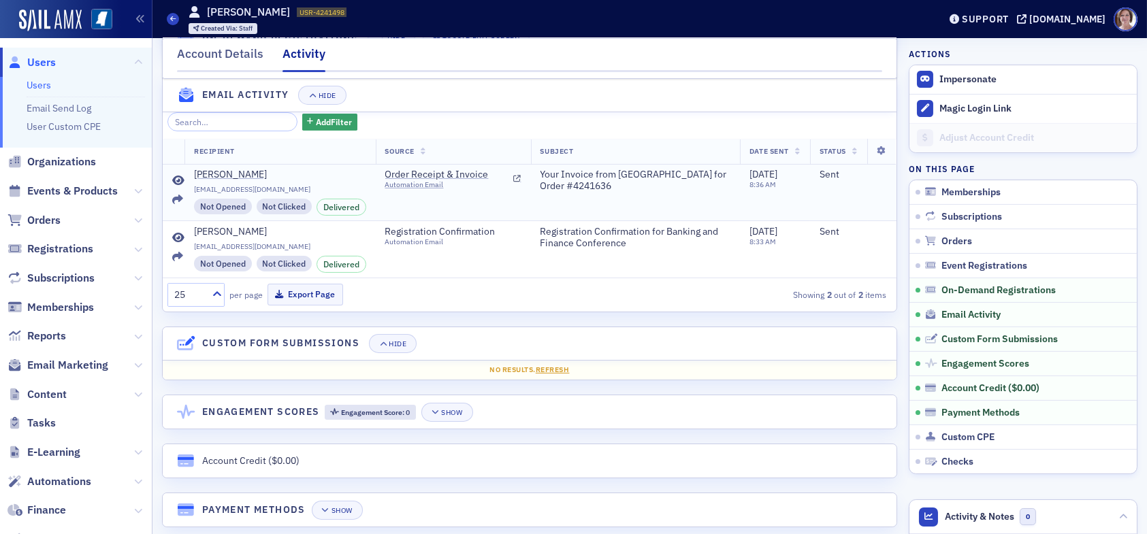
click at [177, 187] on icon at bounding box center [178, 181] width 12 height 11
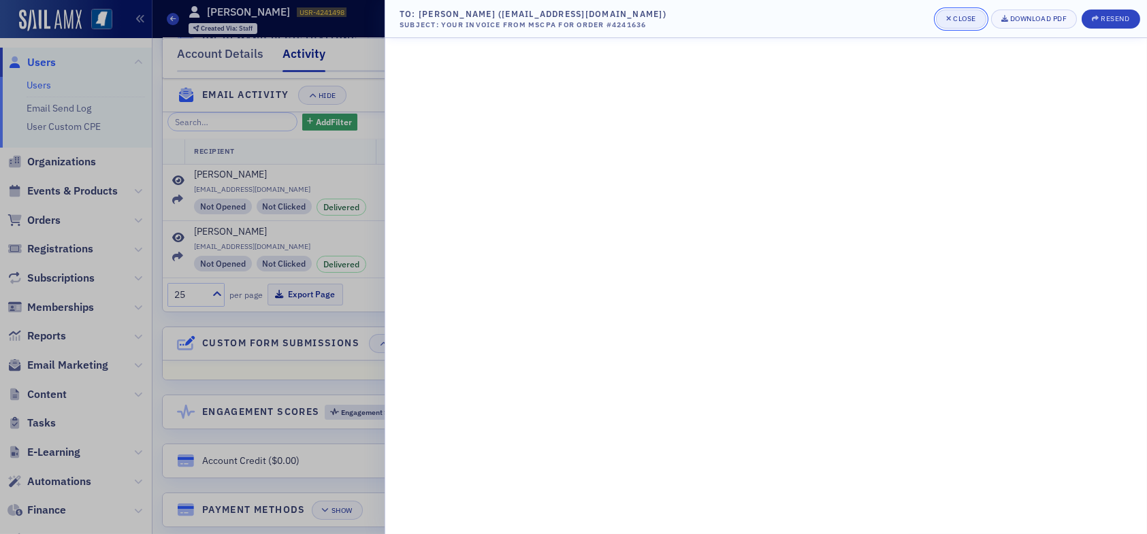
click at [964, 16] on div "Close" at bounding box center [964, 18] width 23 height 7
